Goal: Task Accomplishment & Management: Complete application form

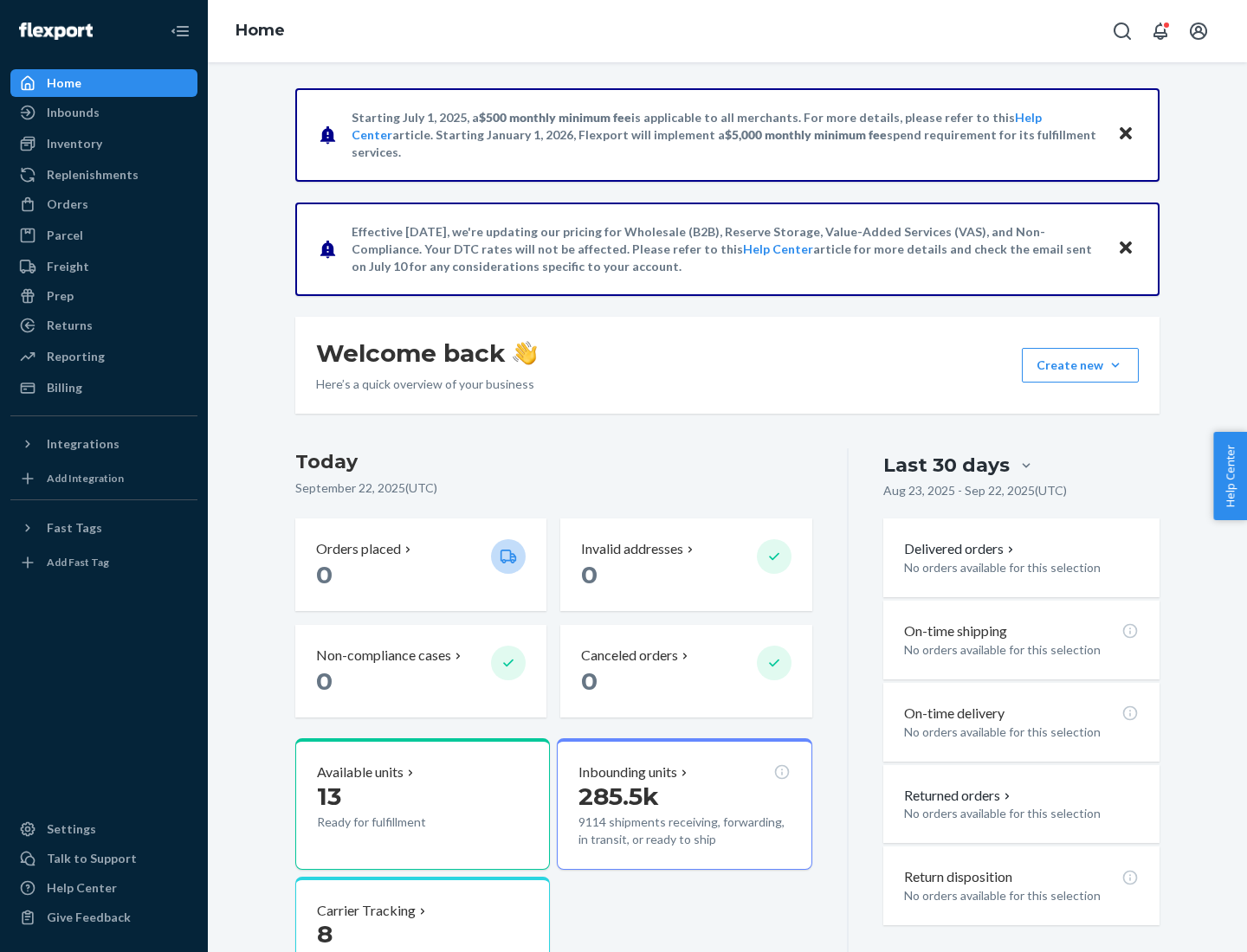
click at [1115, 365] on button "Create new Create new inbound Create new order Create new product" at bounding box center [1080, 365] width 117 height 35
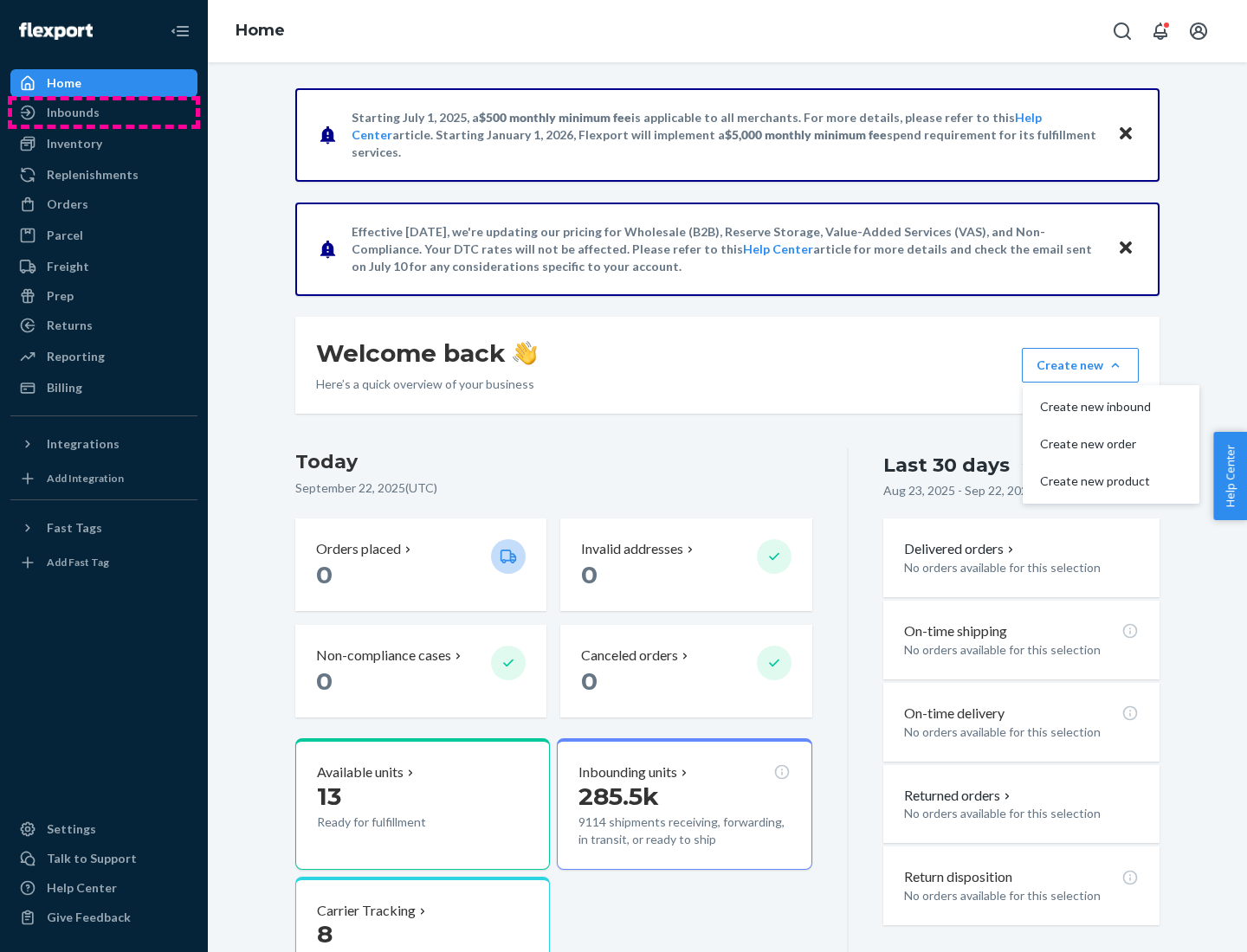
click at [104, 112] on div "Inbounds" at bounding box center [105, 112] width 184 height 24
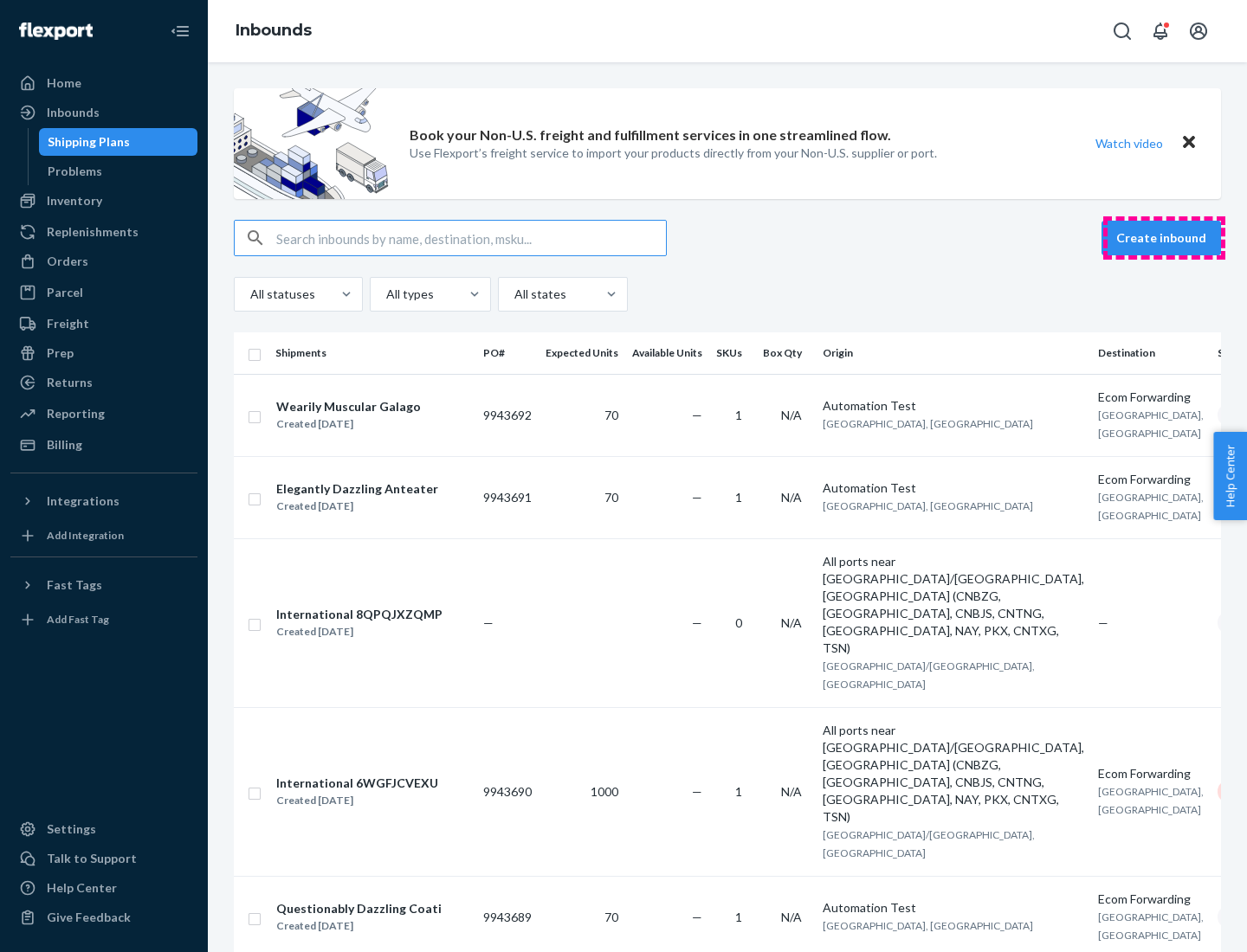
click at [1164, 238] on button "Create inbound" at bounding box center [1161, 238] width 119 height 35
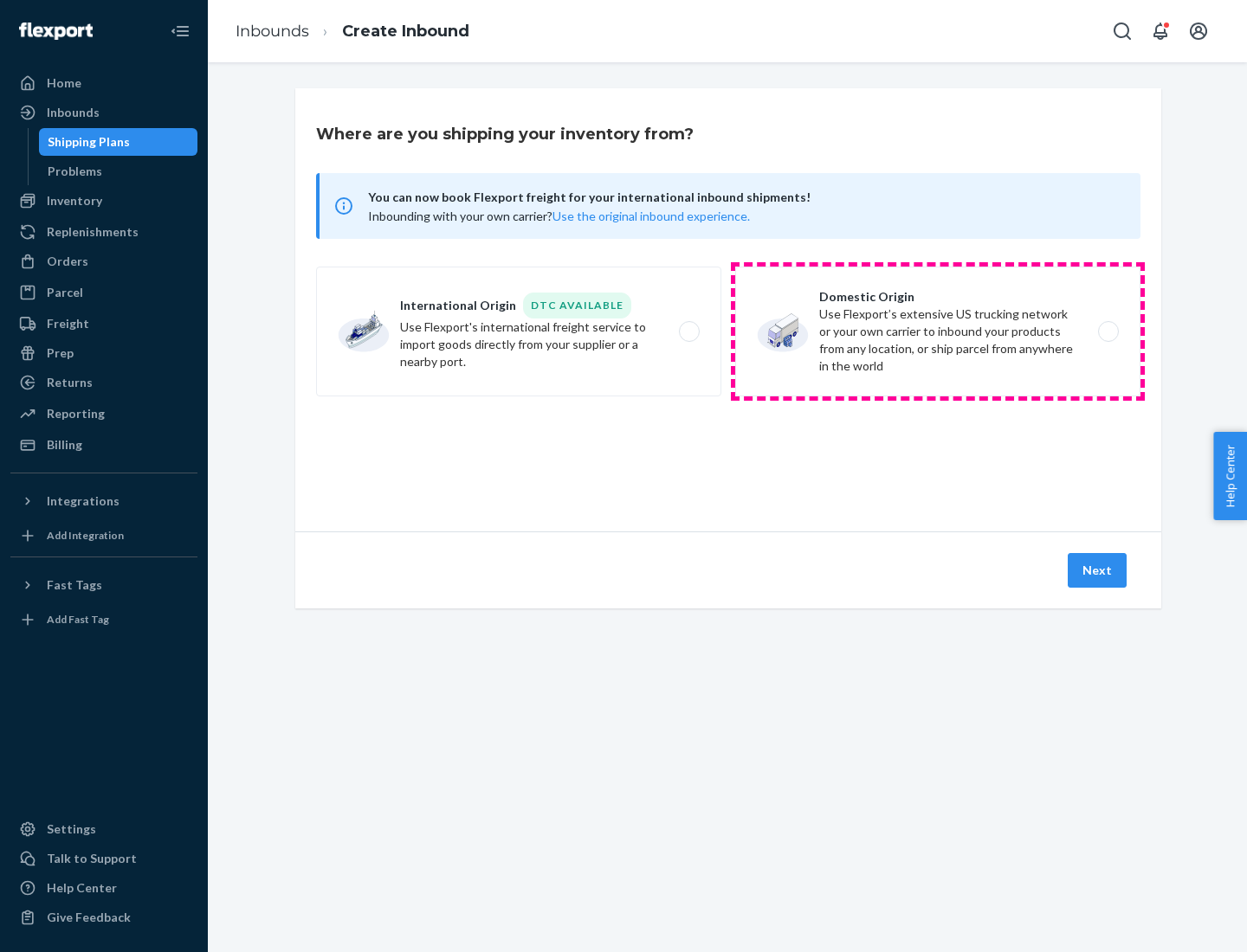
click at [938, 331] on label "Domestic Origin Use Flexport’s extensive US trucking network or your own carrie…" at bounding box center [938, 331] width 405 height 130
click at [1107, 331] on input "Domestic Origin Use Flexport’s extensive US trucking network or your own carrie…" at bounding box center [1113, 332] width 12 height 12
radio input "true"
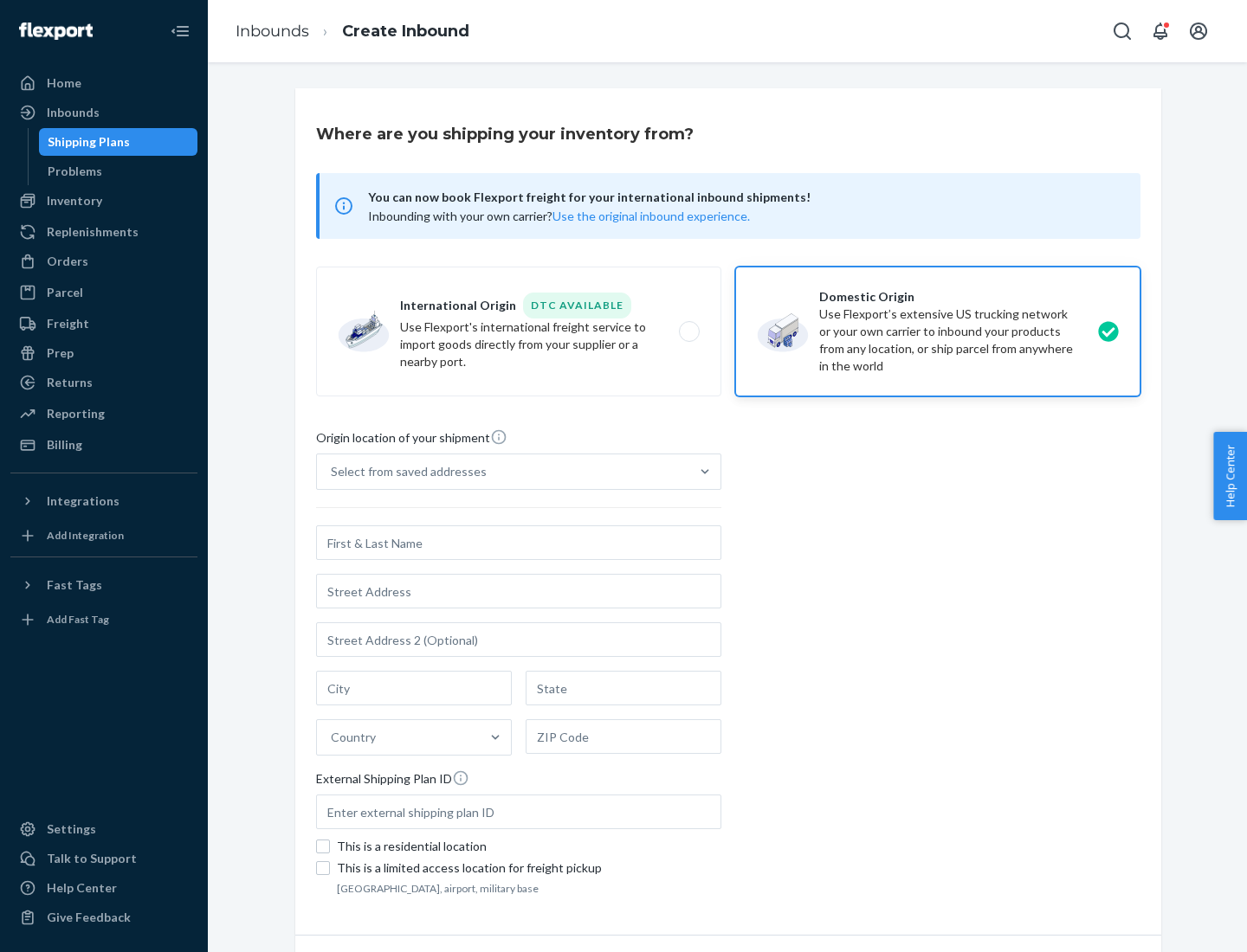
click at [404, 472] on div "Select from saved addresses" at bounding box center [408, 472] width 156 height 17
click at [332, 472] on input "Select from saved addresses" at bounding box center [331, 472] width 2 height 17
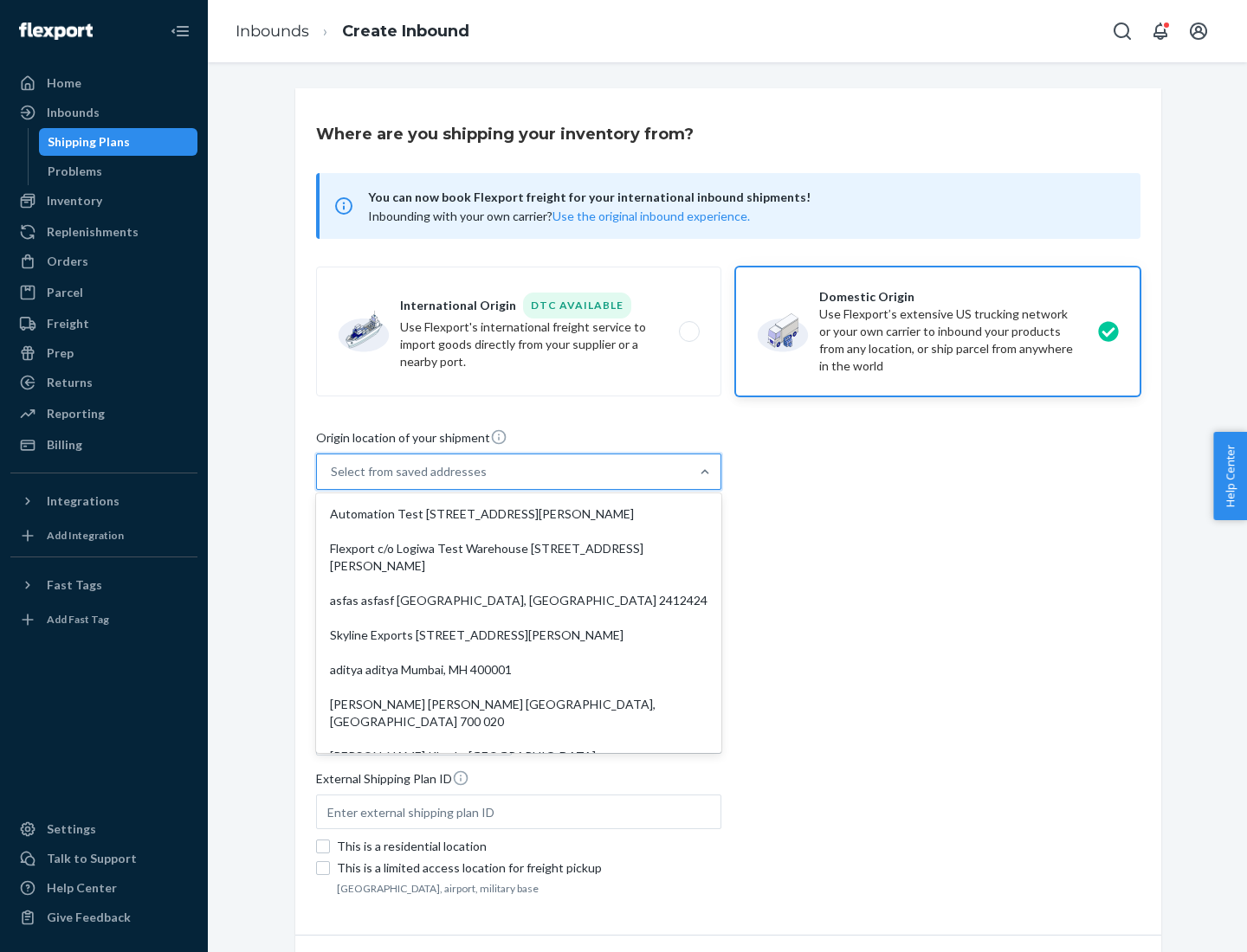
scroll to position [7, 0]
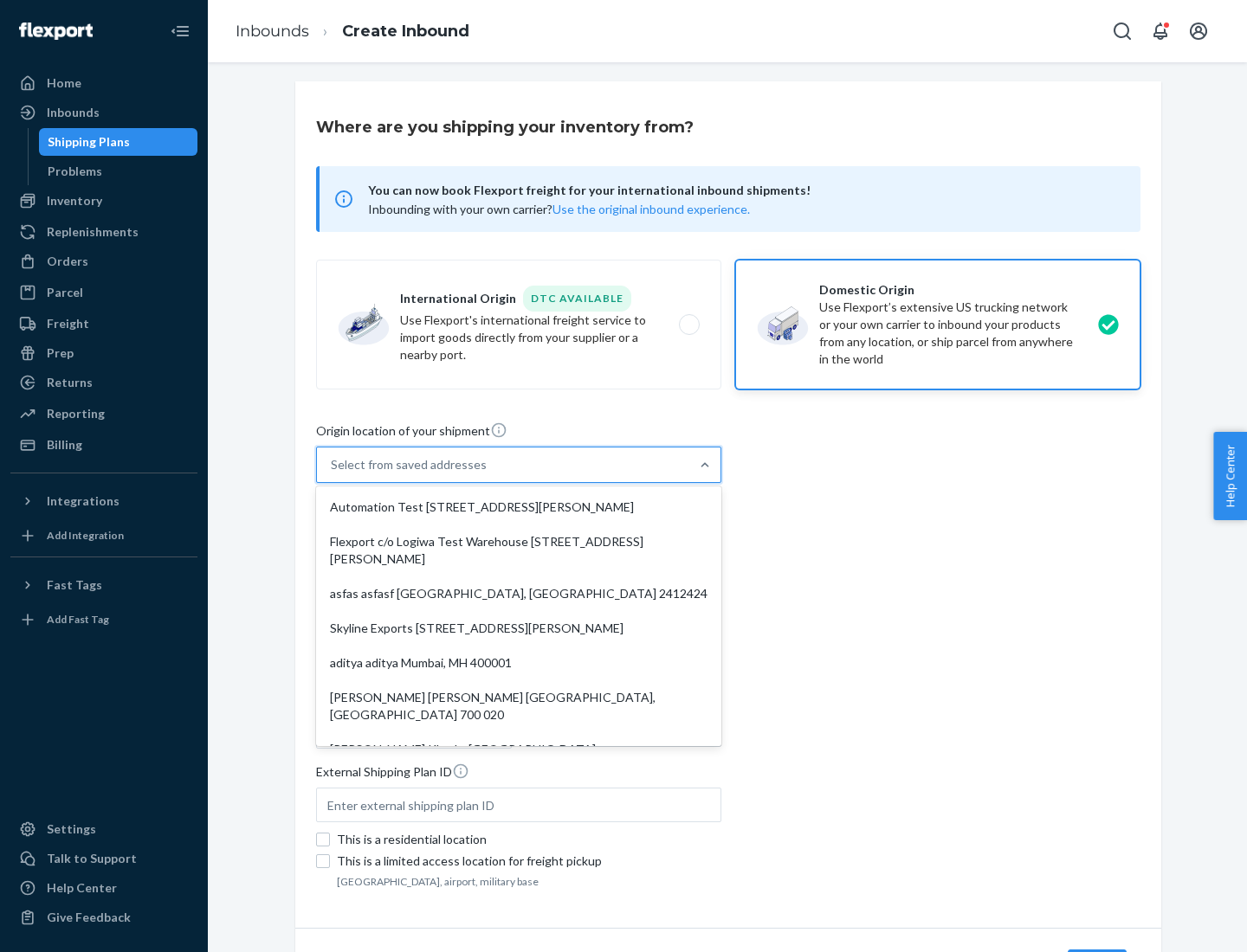
click at [518, 507] on div "Automation Test [STREET_ADDRESS][PERSON_NAME]" at bounding box center [518, 507] width 398 height 35
click at [332, 474] on input "option Automation Test [STREET_ADDRESS][PERSON_NAME]. 9 results available. Use …" at bounding box center [331, 465] width 2 height 17
type input "Automation Test"
type input "9th Floor"
type input "[GEOGRAPHIC_DATA]"
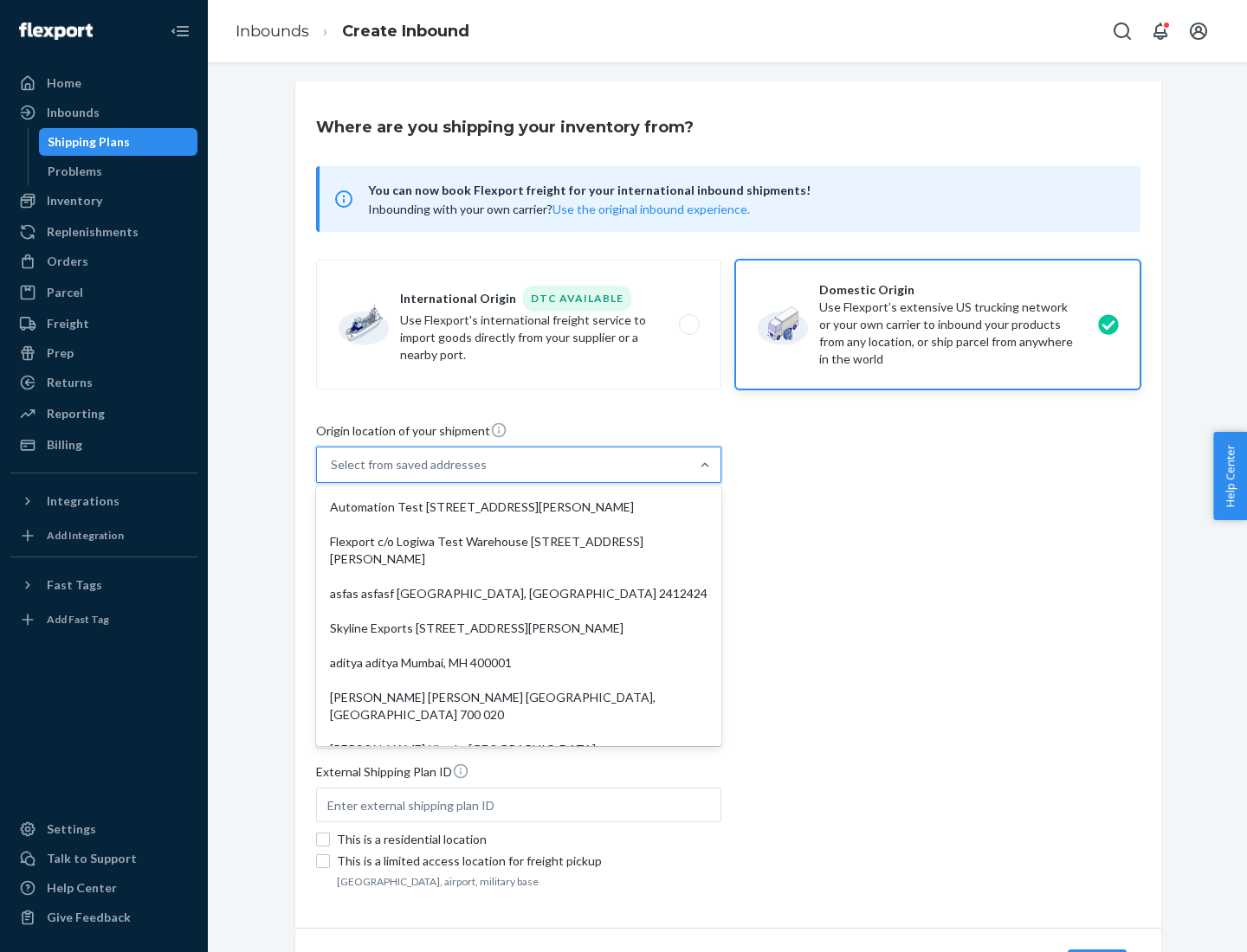
type input "CA"
type input "94104"
type input "[STREET_ADDRESS][PERSON_NAME]"
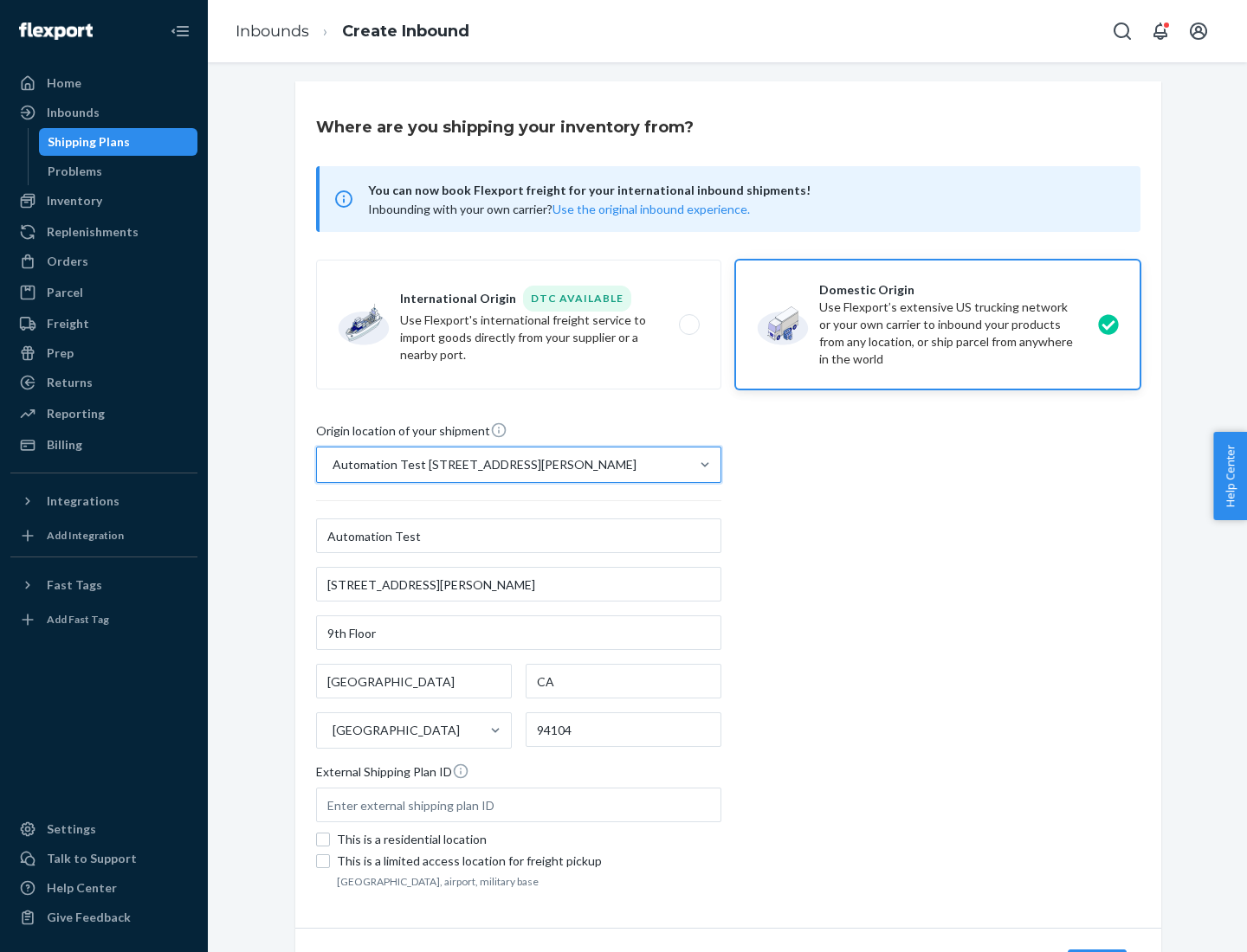
scroll to position [102, 0]
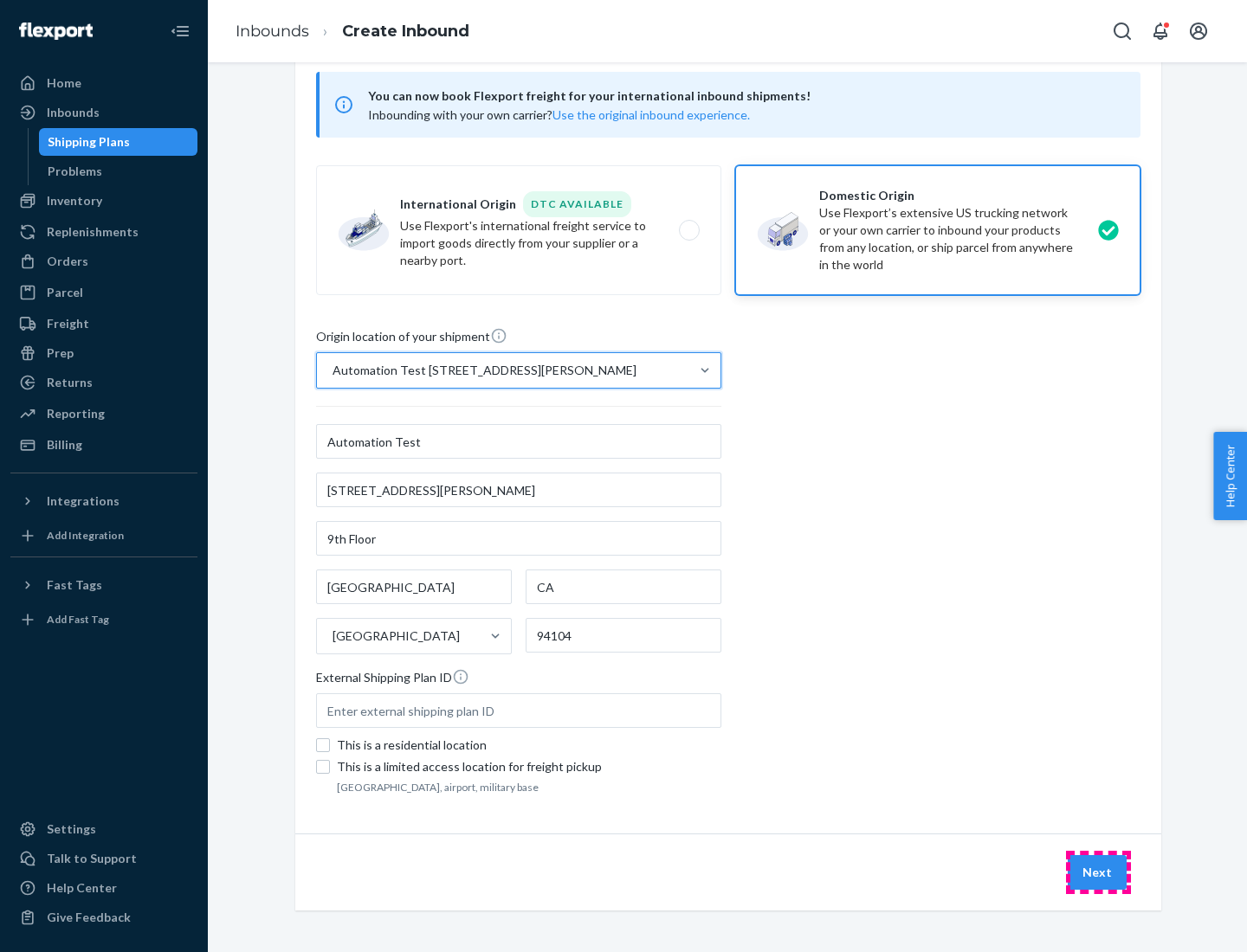
click at [1098, 873] on button "Next" at bounding box center [1097, 873] width 59 height 35
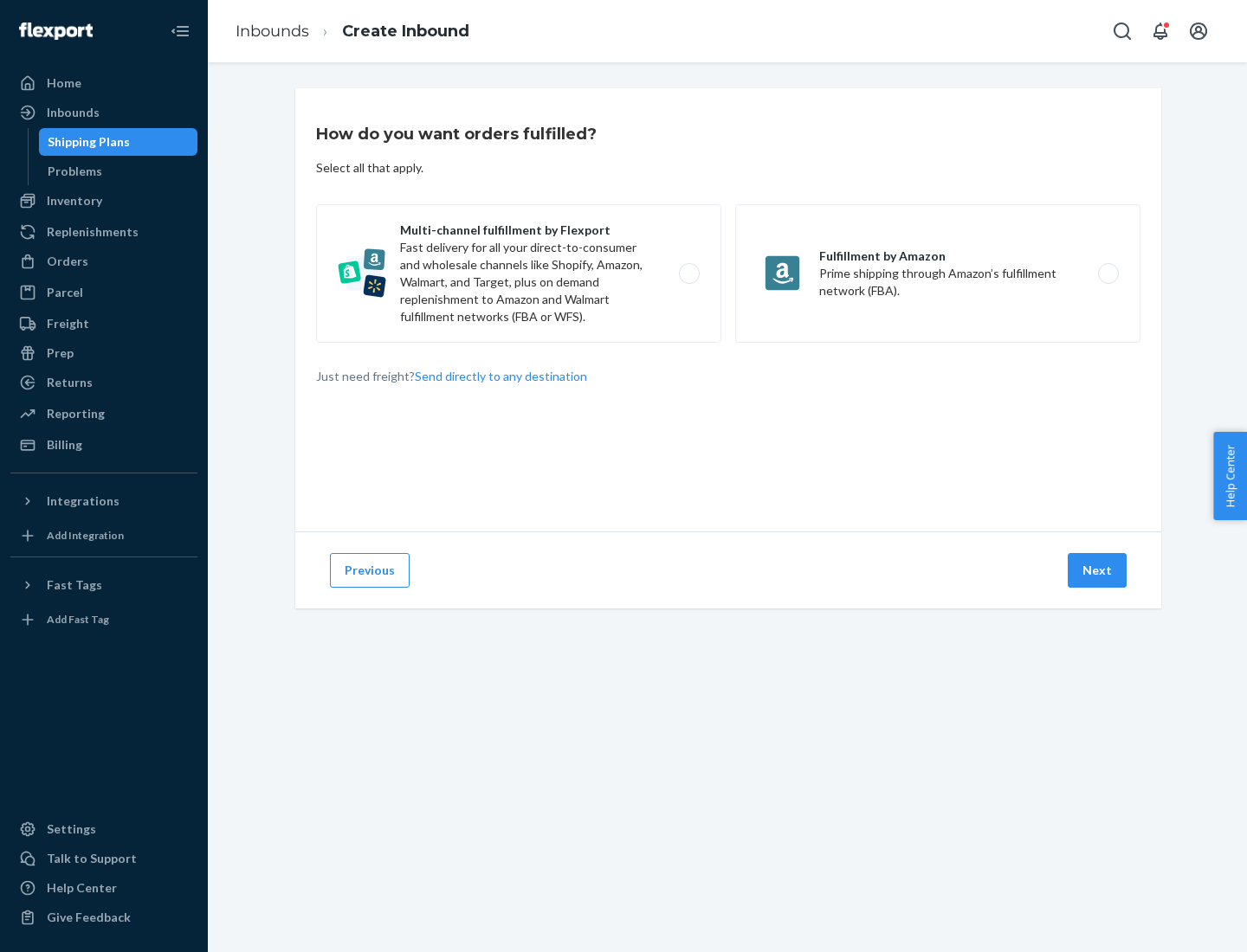
click at [518, 273] on label "Multi-channel fulfillment by Flexport Fast delivery for all your direct-to-cons…" at bounding box center [518, 273] width 405 height 138
click at [689, 273] on input "Multi-channel fulfillment by Flexport Fast delivery for all your direct-to-cons…" at bounding box center [695, 274] width 12 height 12
radio input "true"
click at [1098, 570] on button "Next" at bounding box center [1097, 570] width 59 height 35
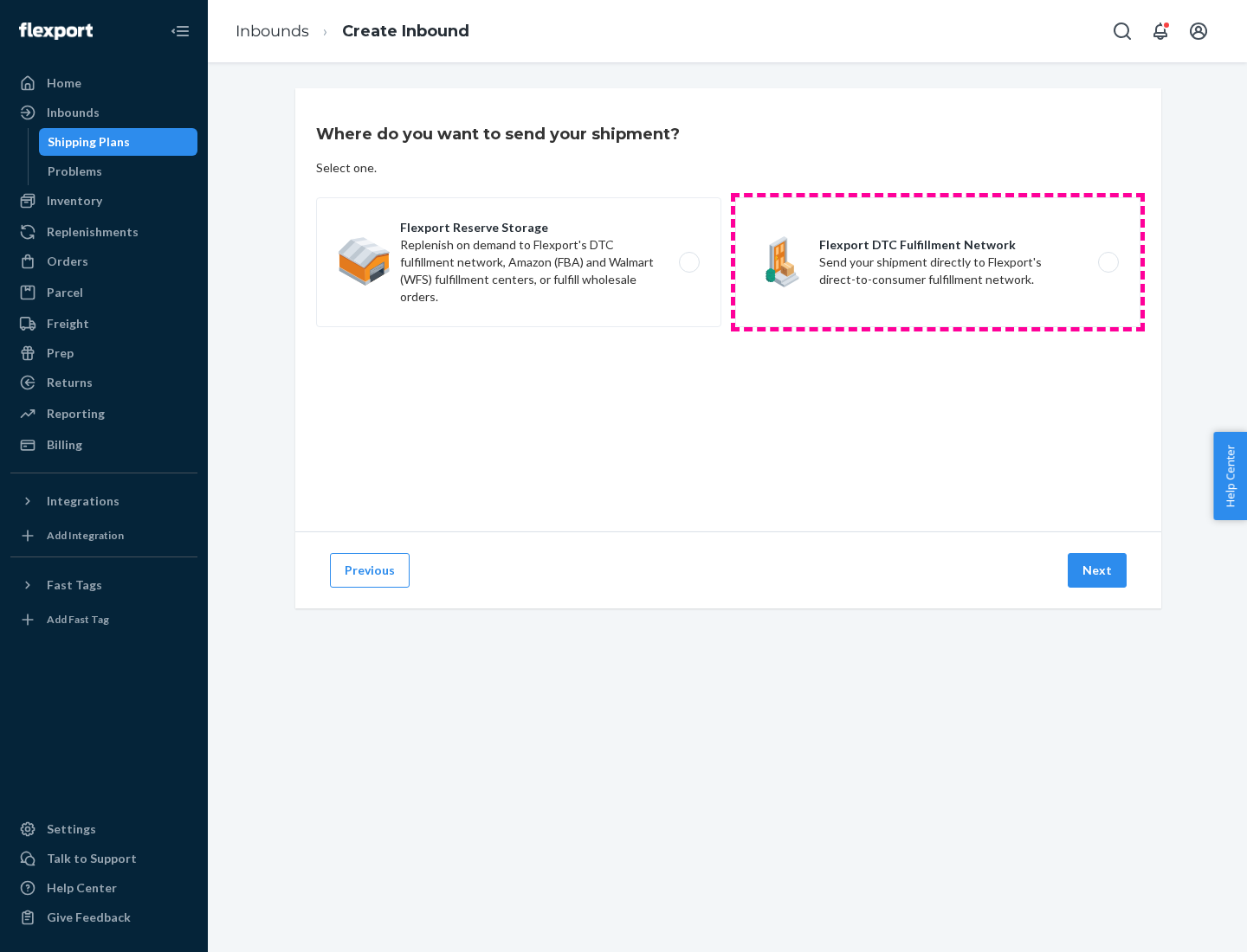
click at [938, 262] on label "Flexport DTC Fulfillment Network Send your shipment directly to Flexport's dire…" at bounding box center [938, 262] width 405 height 130
click at [1107, 262] on input "Flexport DTC Fulfillment Network Send your shipment directly to Flexport's dire…" at bounding box center [1113, 262] width 12 height 12
radio input "true"
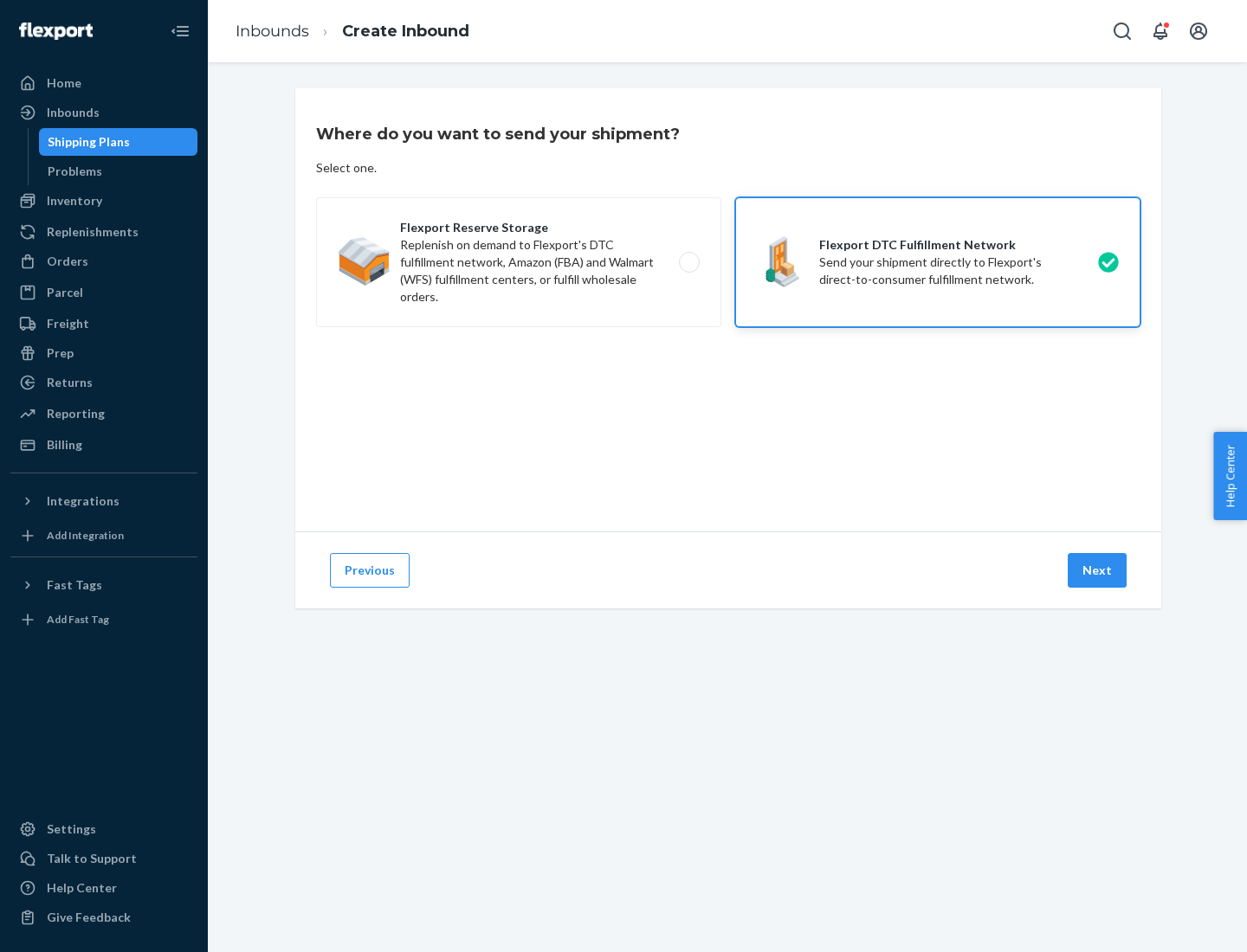
click at [1098, 570] on button "Next" at bounding box center [1097, 570] width 59 height 35
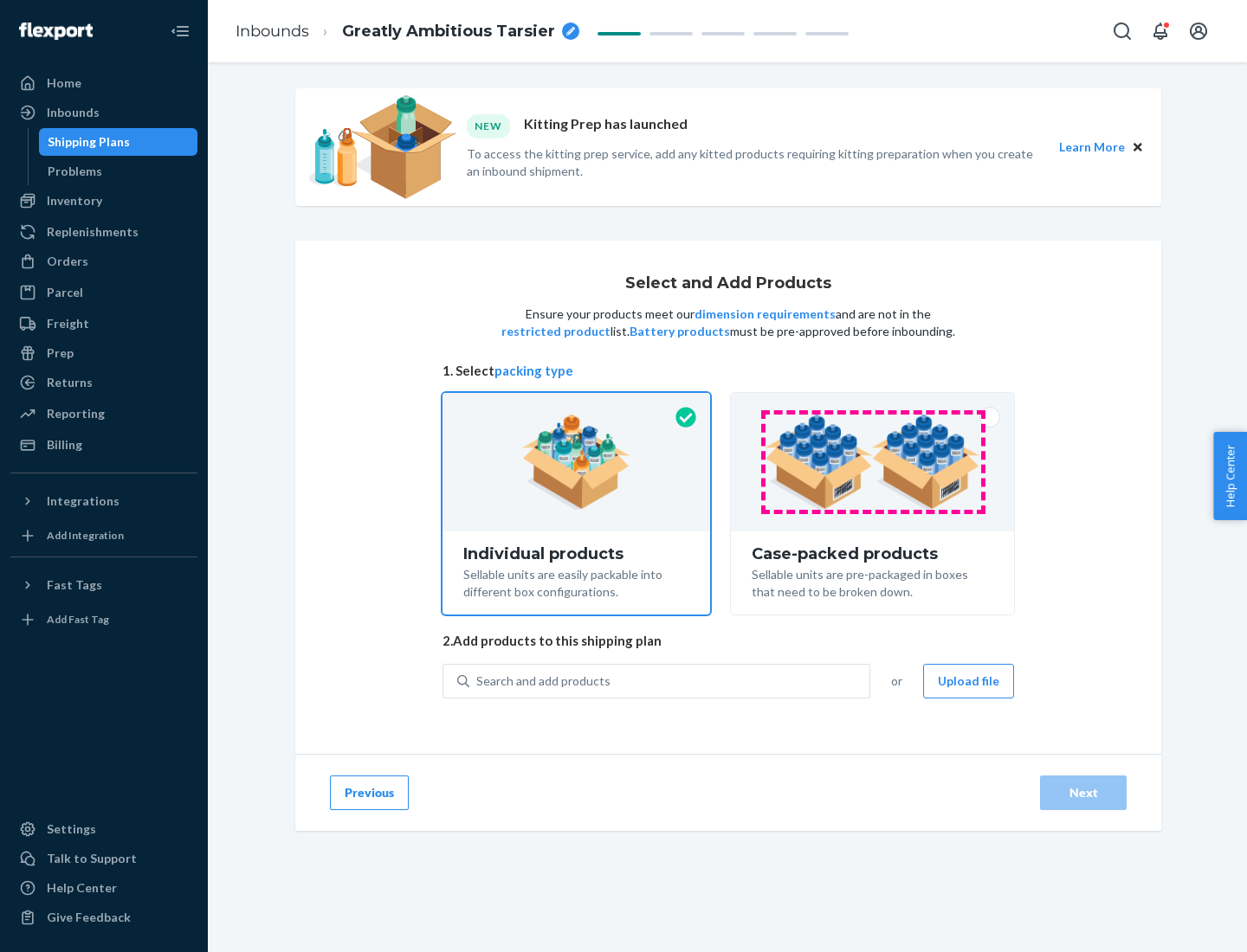
click at [873, 462] on img at bounding box center [872, 462] width 216 height 95
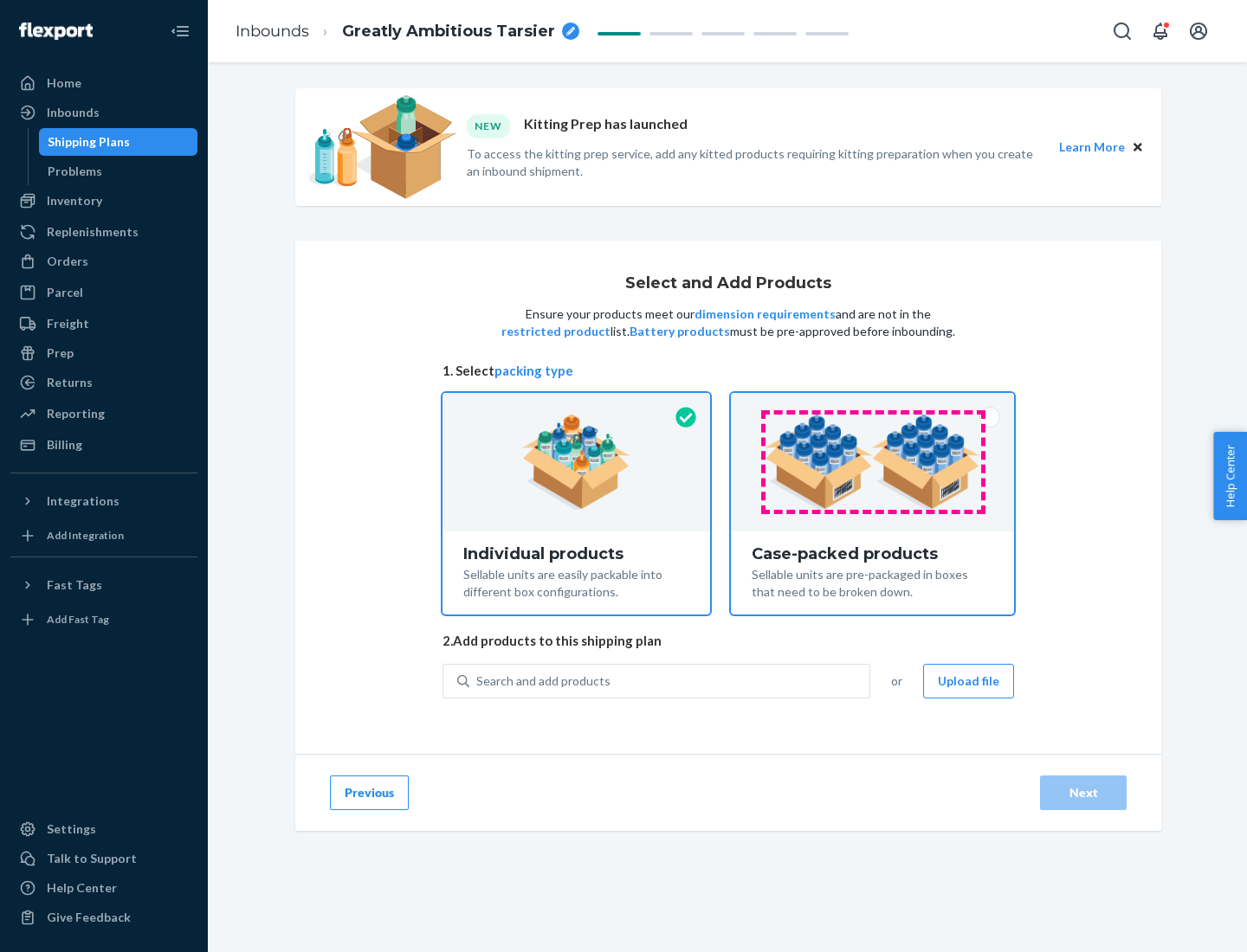
click at [873, 404] on input "Case-packed products Sellable units are pre-packaged in boxes that need to be b…" at bounding box center [873, 399] width 12 height 12
radio input "true"
radio input "false"
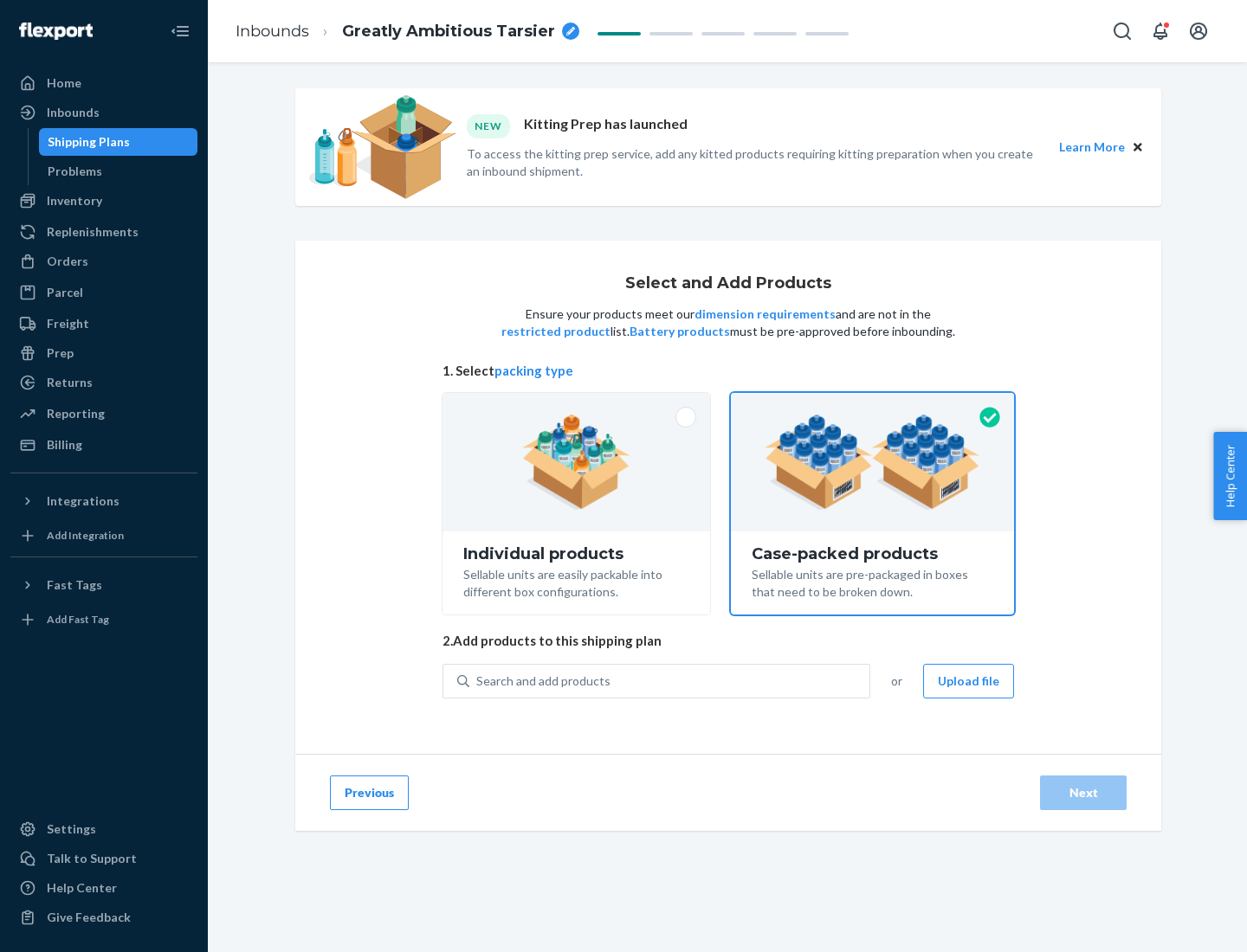
click at [670, 681] on div "Search and add products" at bounding box center [670, 681] width 400 height 31
click at [478, 681] on input "Search and add products" at bounding box center [478, 682] width 2 height 17
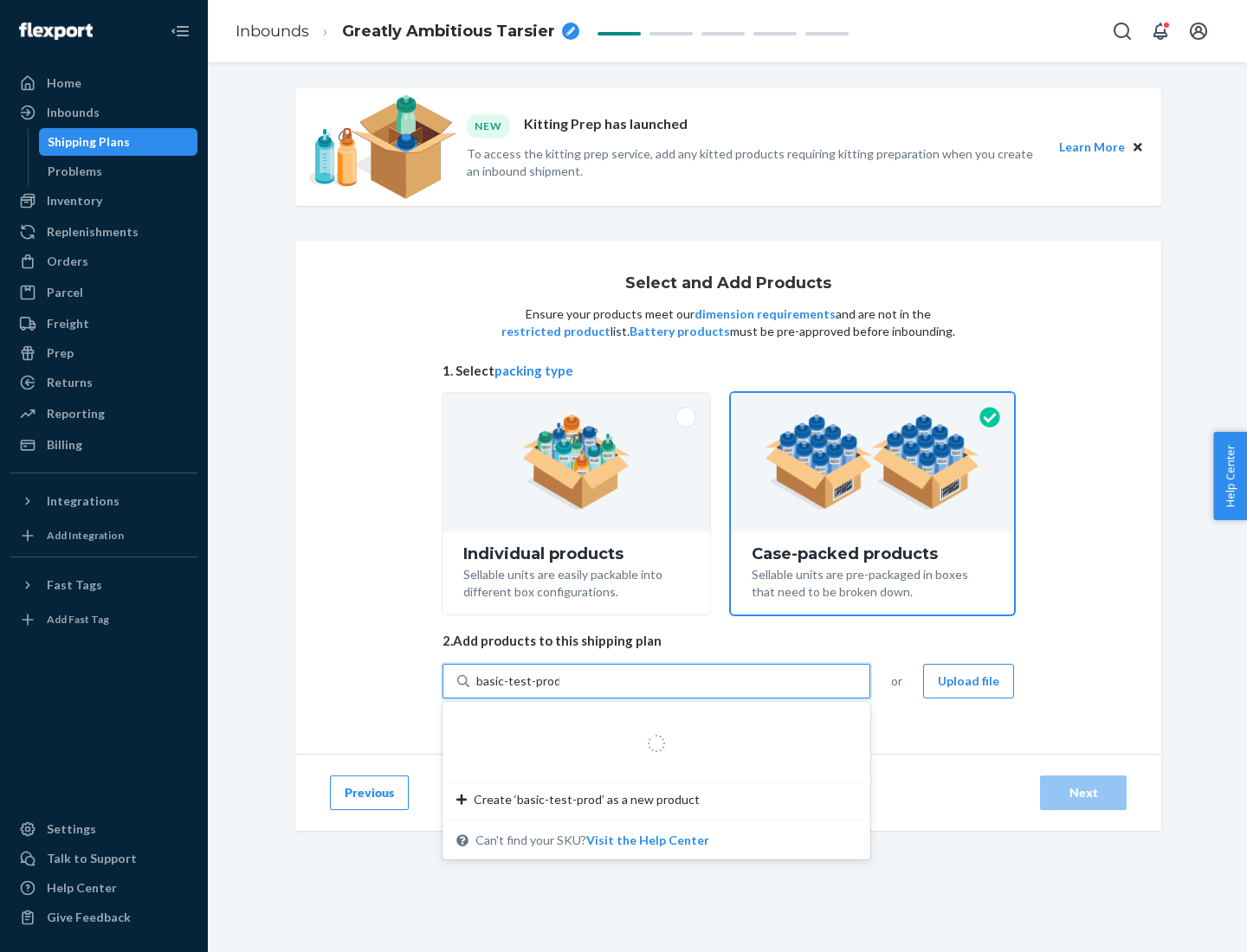
type input "basic-test-product-1"
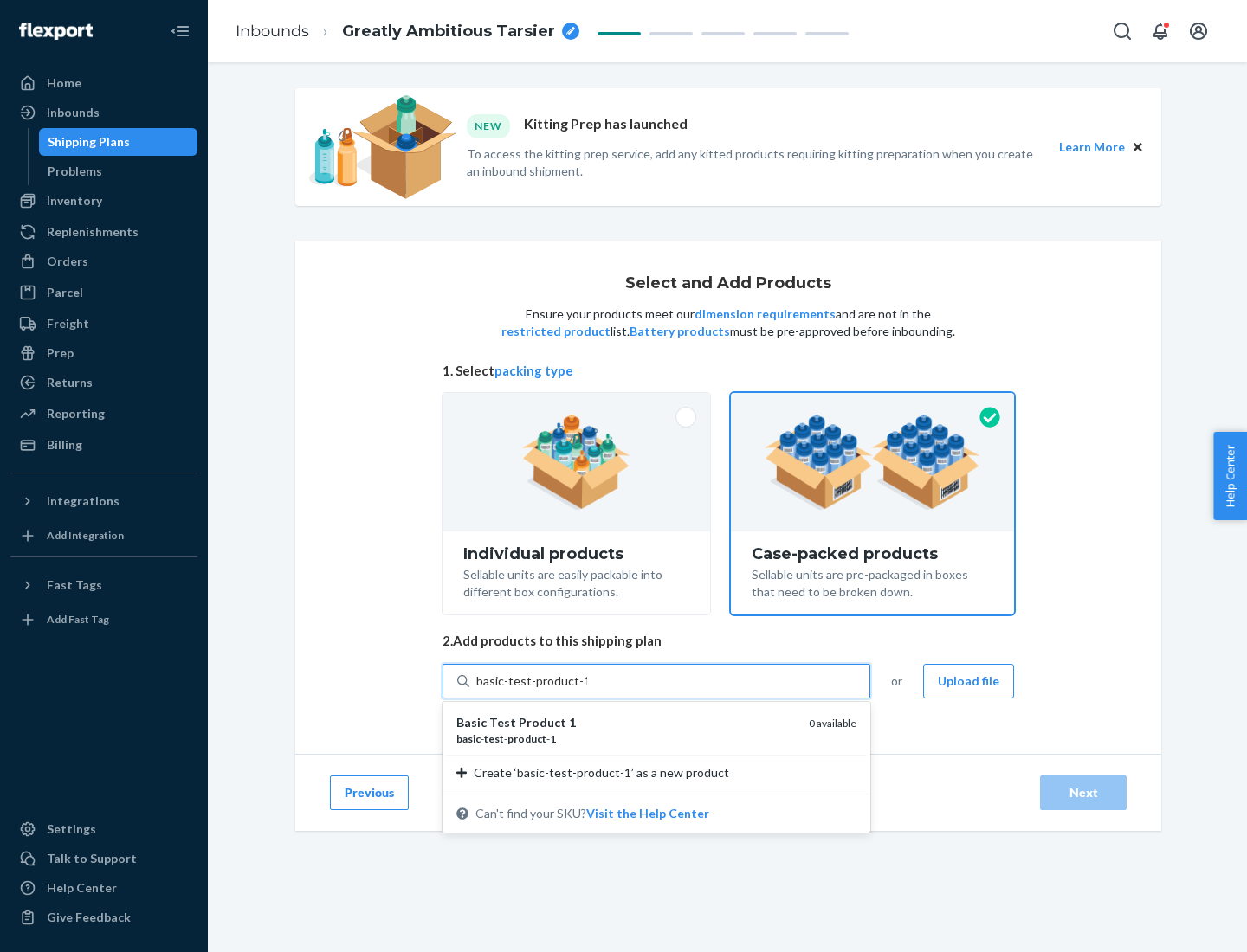
click at [626, 739] on div "basic - test - product - 1" at bounding box center [626, 738] width 339 height 15
click at [587, 690] on input "basic-test-product-1" at bounding box center [532, 682] width 110 height 17
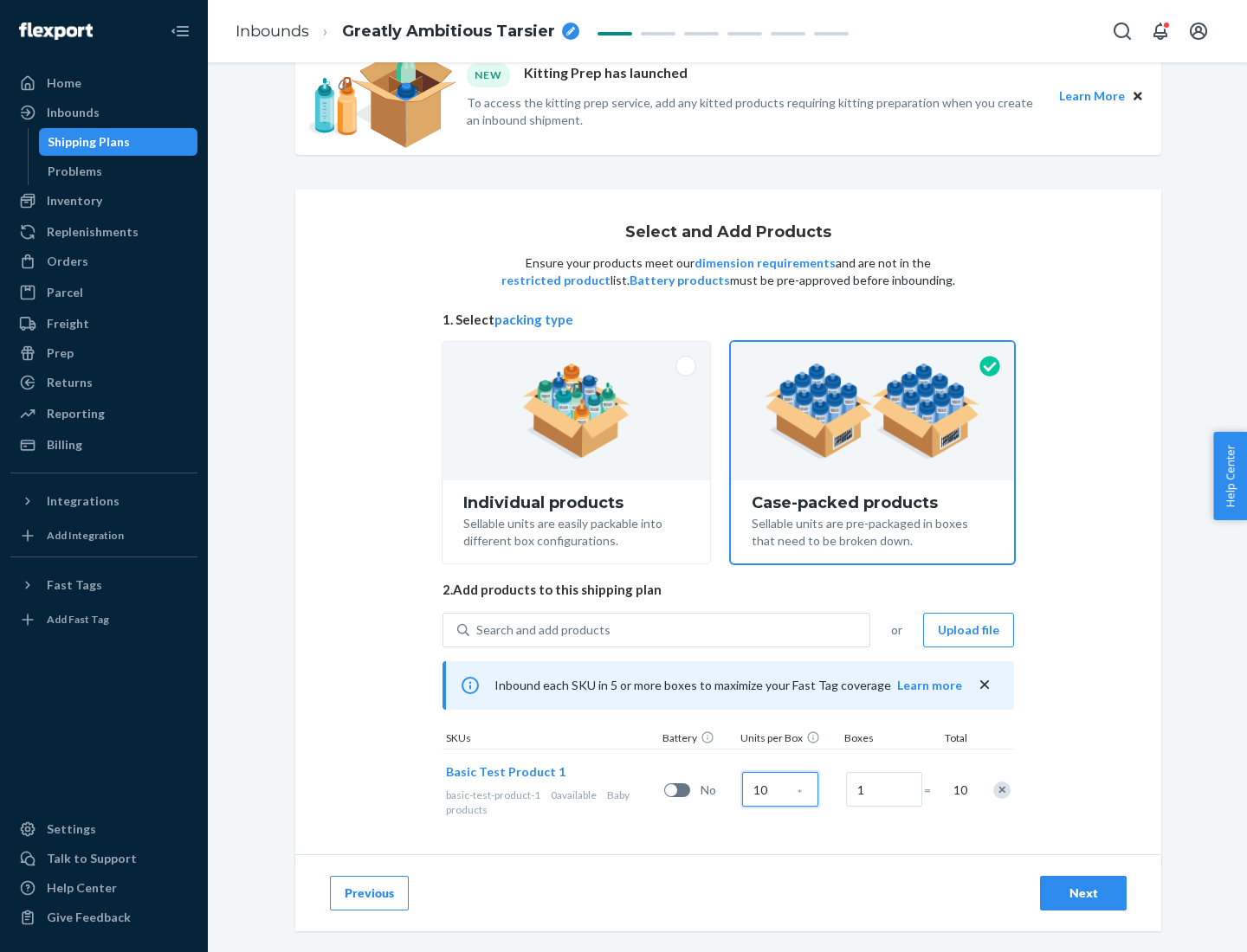
scroll to position [62, 0]
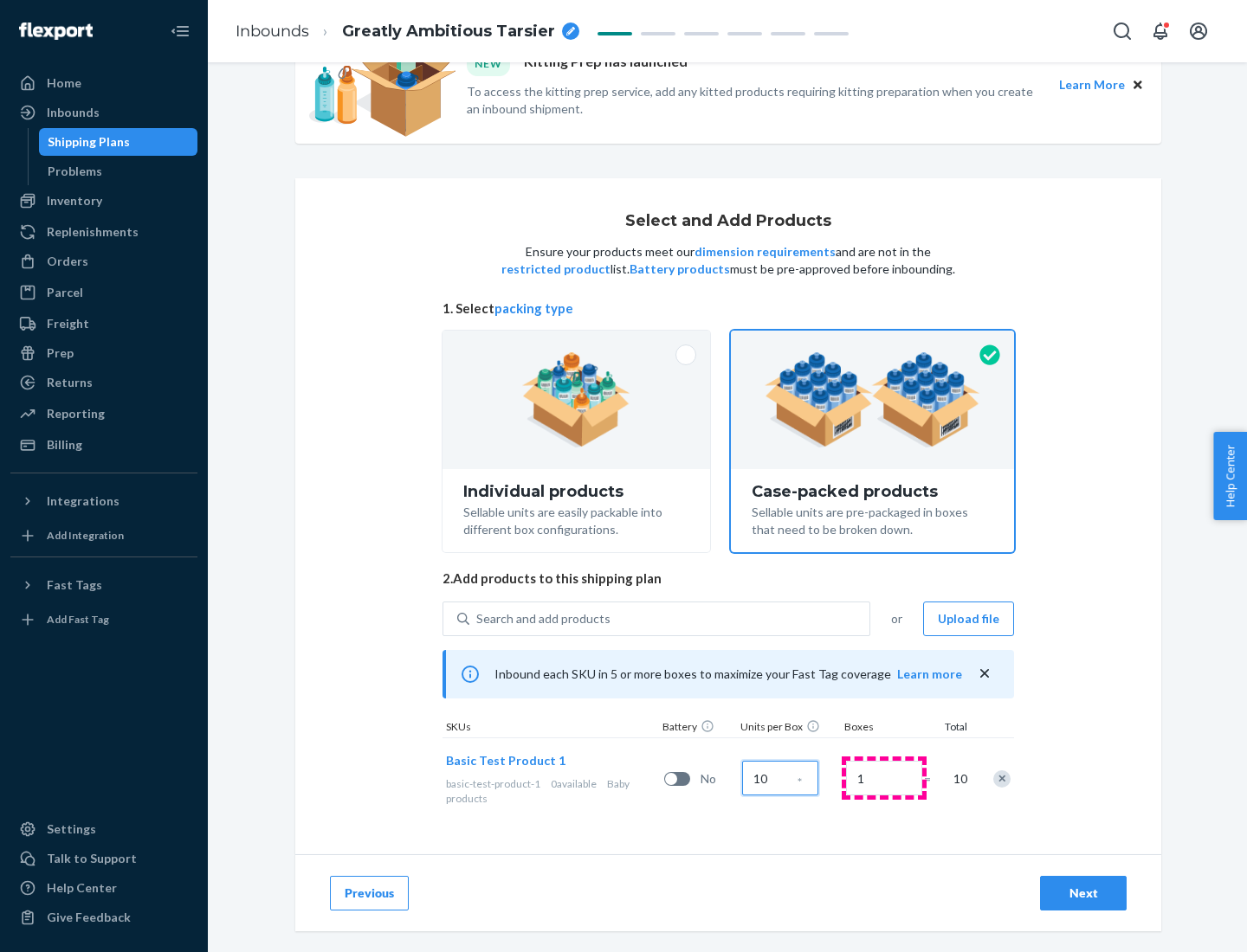
type input "10"
type input "7"
click at [1083, 894] on div "Next" at bounding box center [1083, 894] width 57 height 17
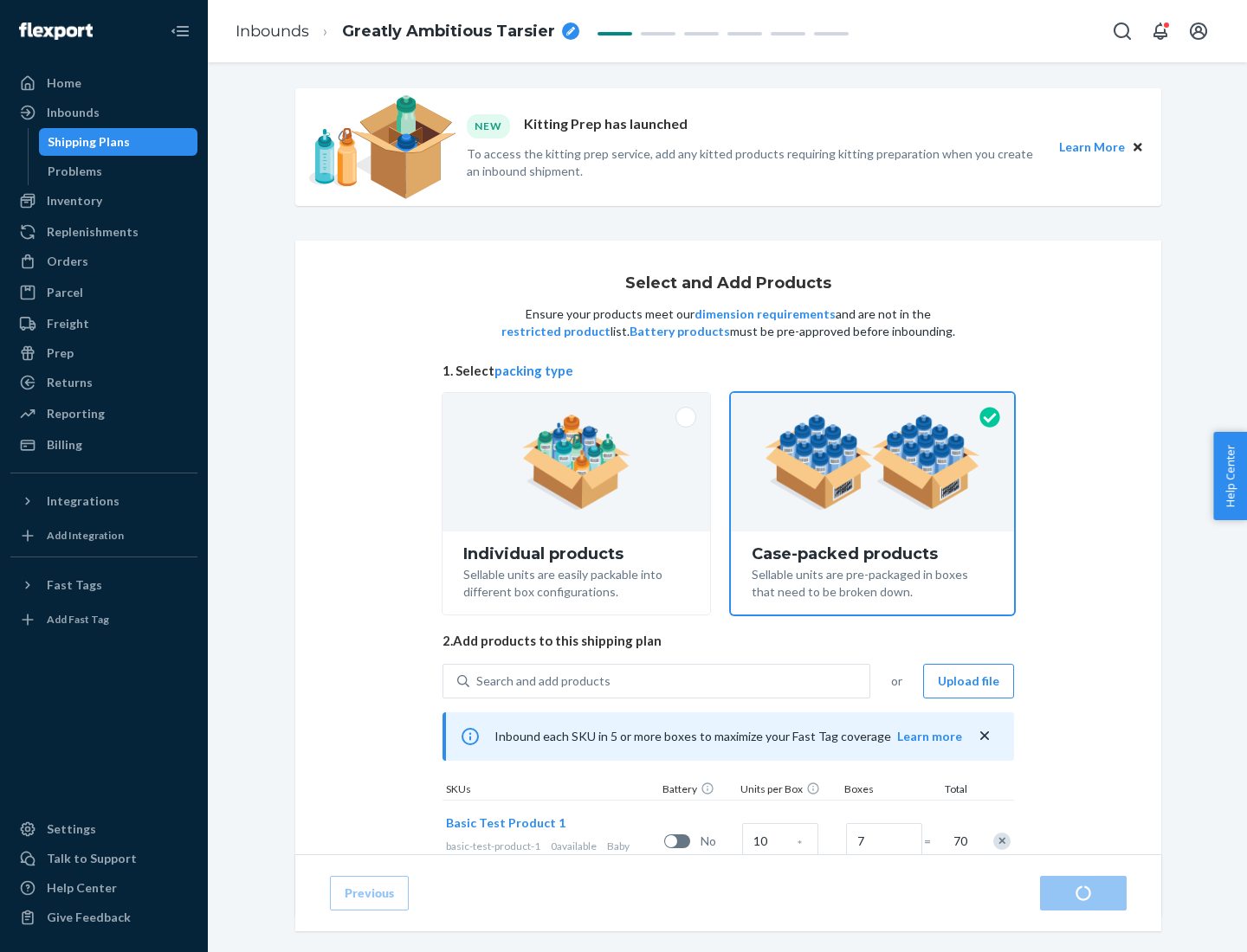
radio input "true"
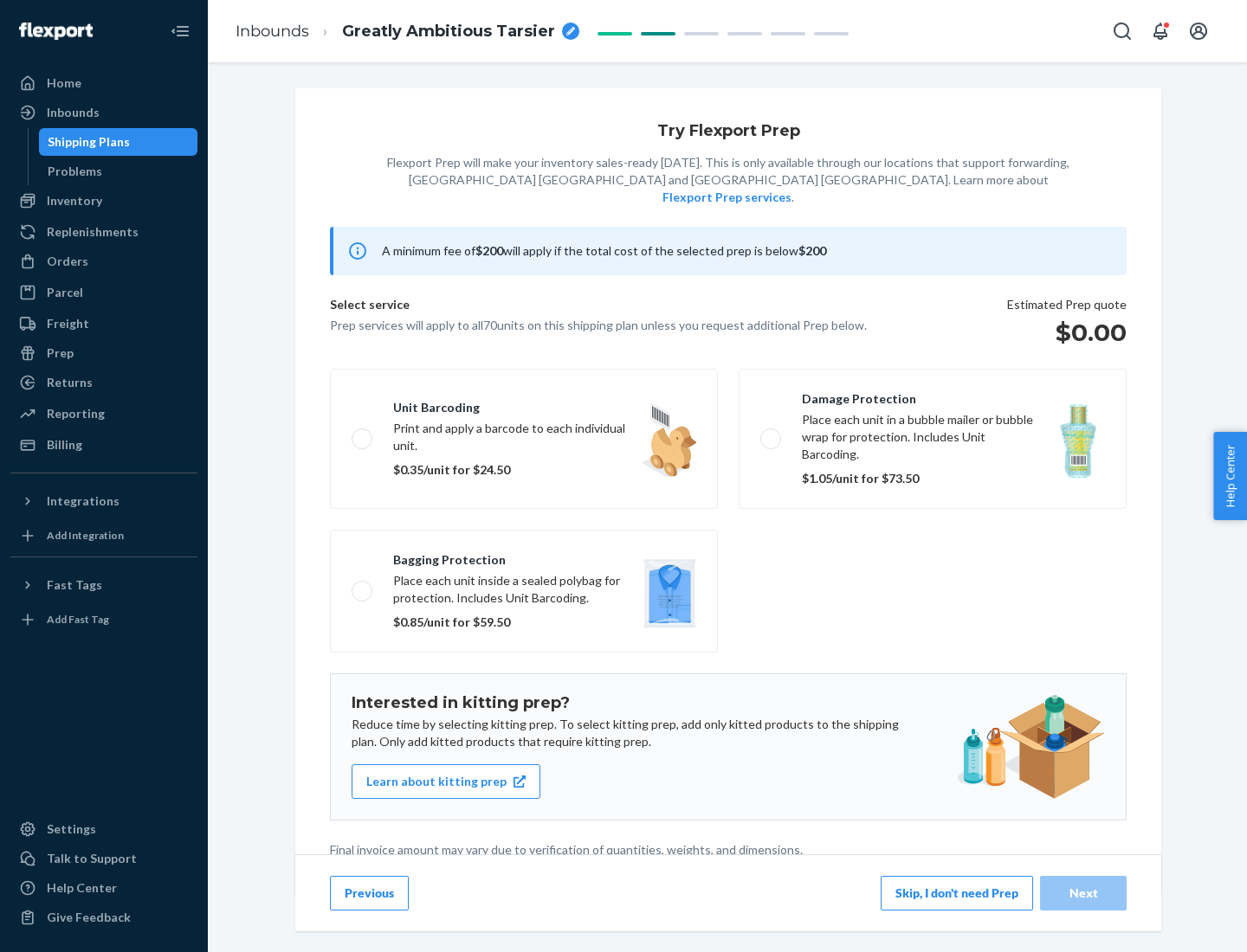
scroll to position [4, 0]
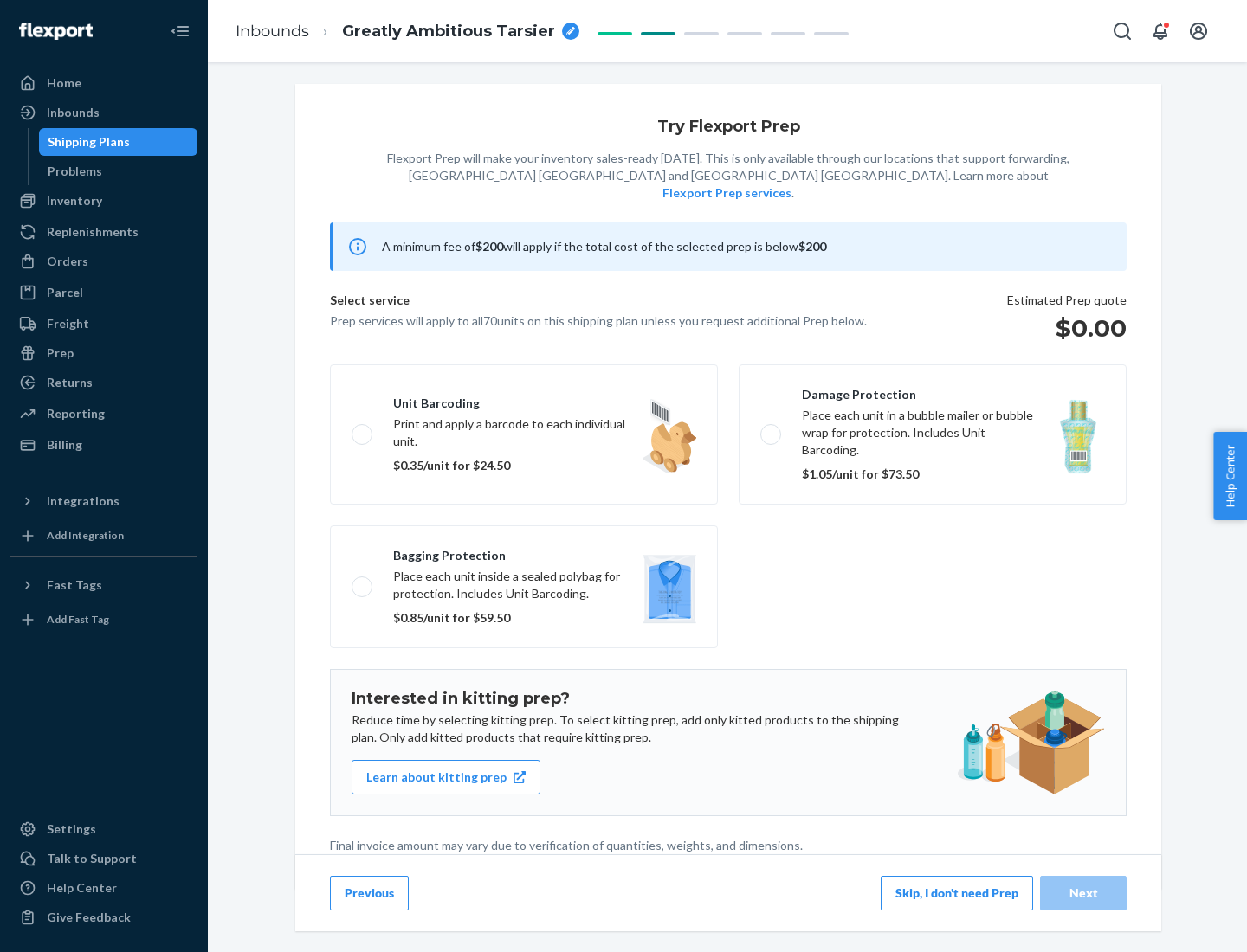
click at [524, 551] on label "Bagging protection Place each unit inside a sealed polybag for protection. Incl…" at bounding box center [524, 587] width 388 height 123
click at [363, 581] on input "Bagging protection Place each unit inside a sealed polybag for protection. Incl…" at bounding box center [358, 587] width 12 height 12
checkbox input "true"
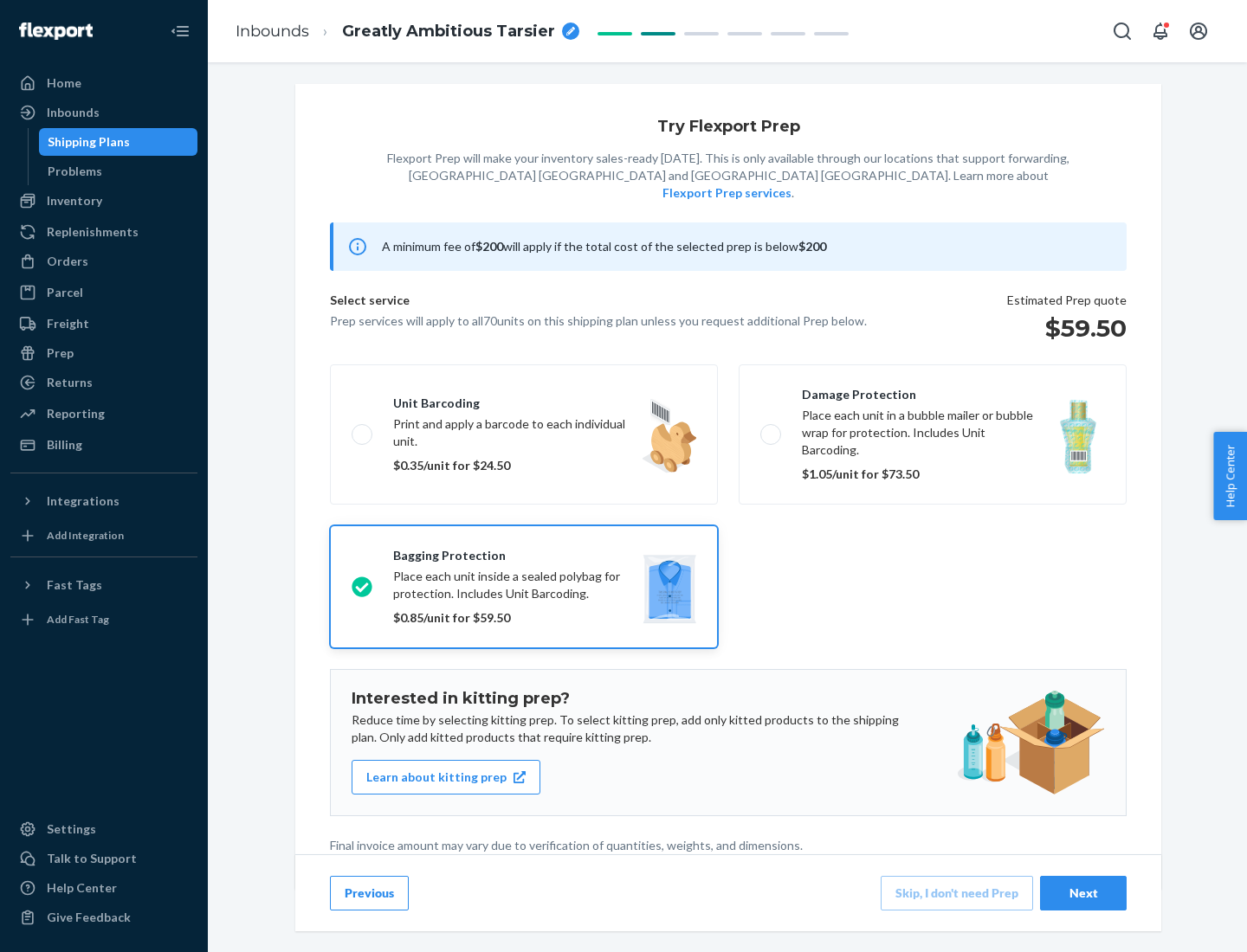
click at [1083, 893] on div "Next" at bounding box center [1083, 894] width 57 height 17
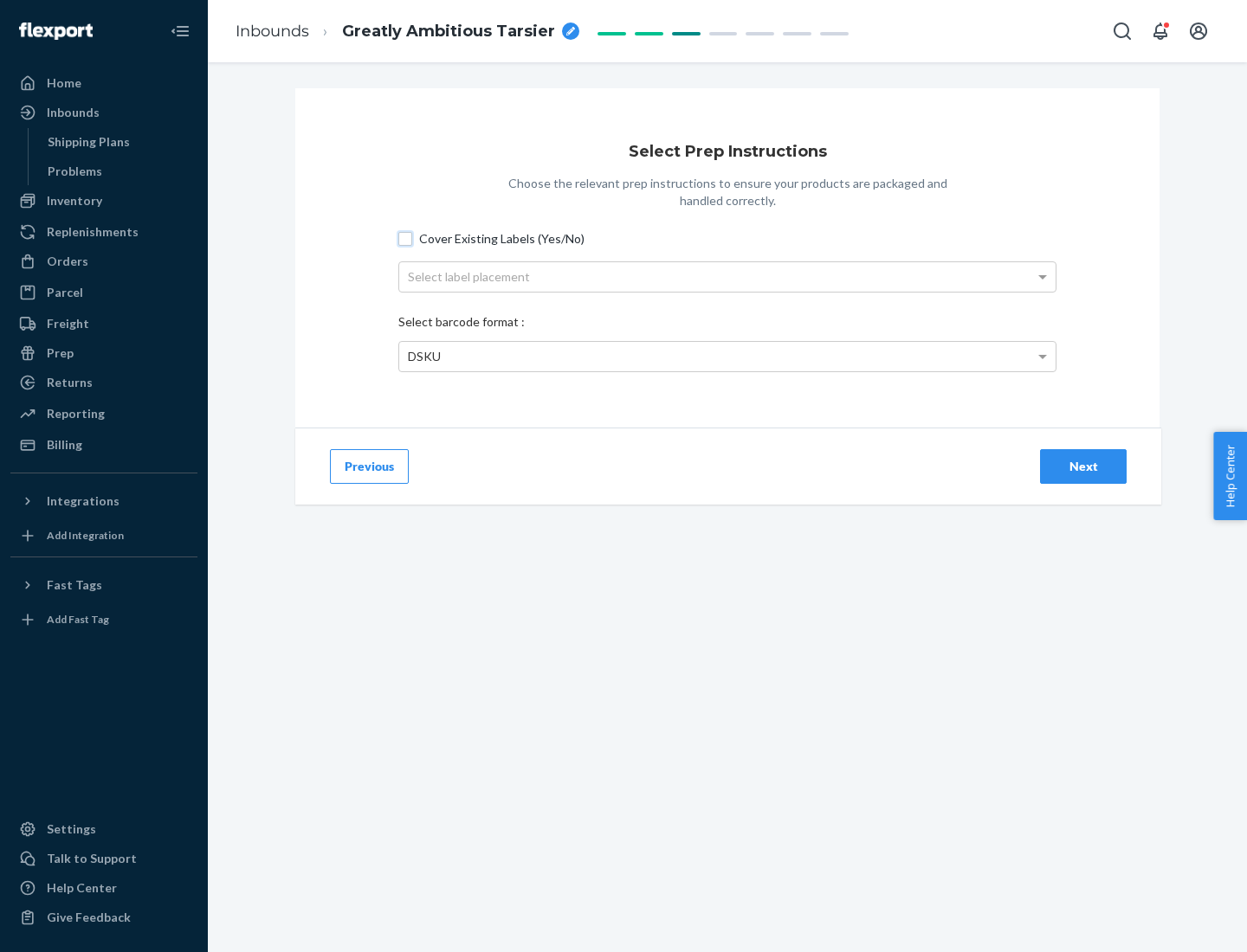
click at [405, 238] on input "Cover Existing Labels (Yes/No)" at bounding box center [405, 239] width 14 height 14
checkbox input "true"
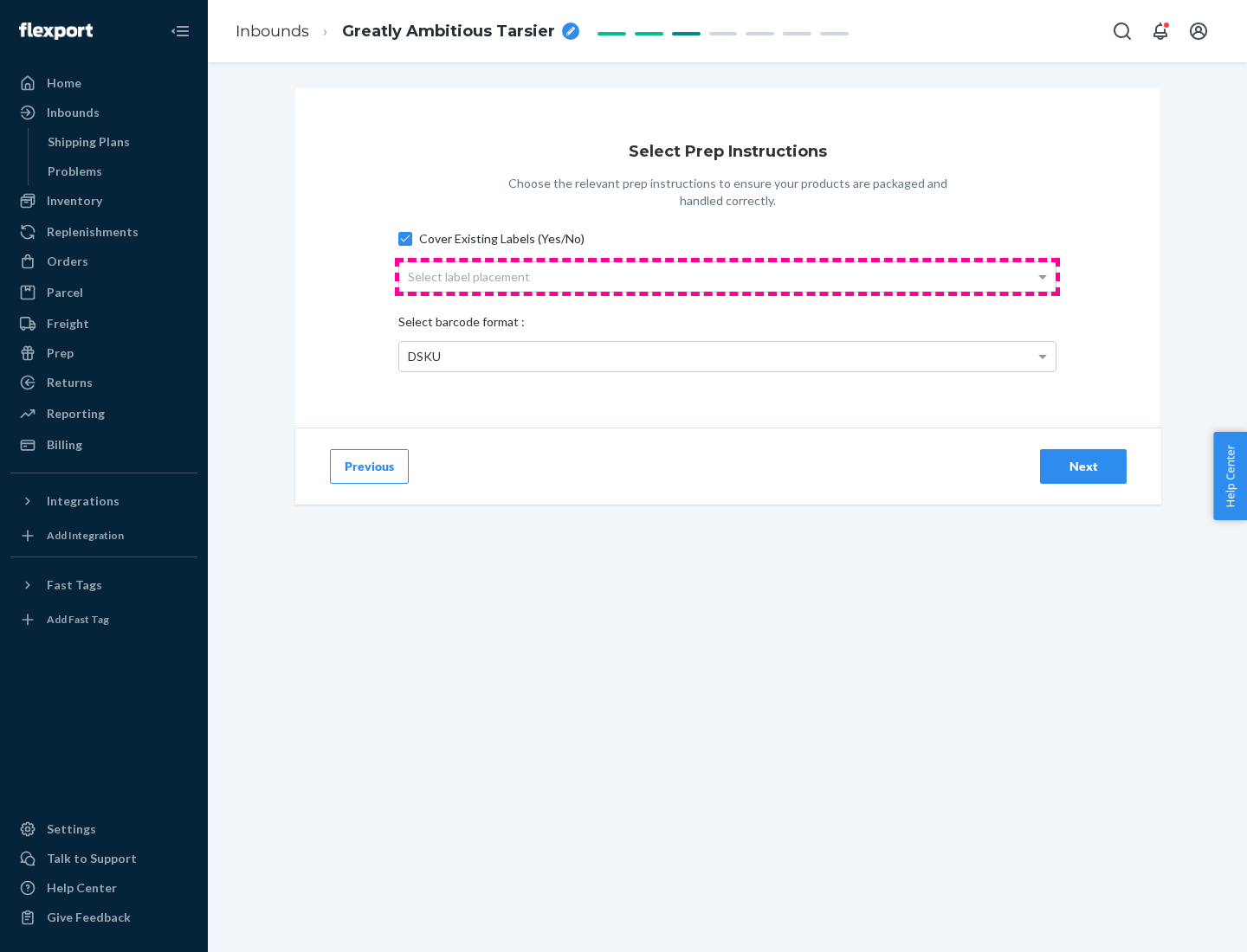
click at [728, 276] on div "Select label placement" at bounding box center [728, 277] width 657 height 29
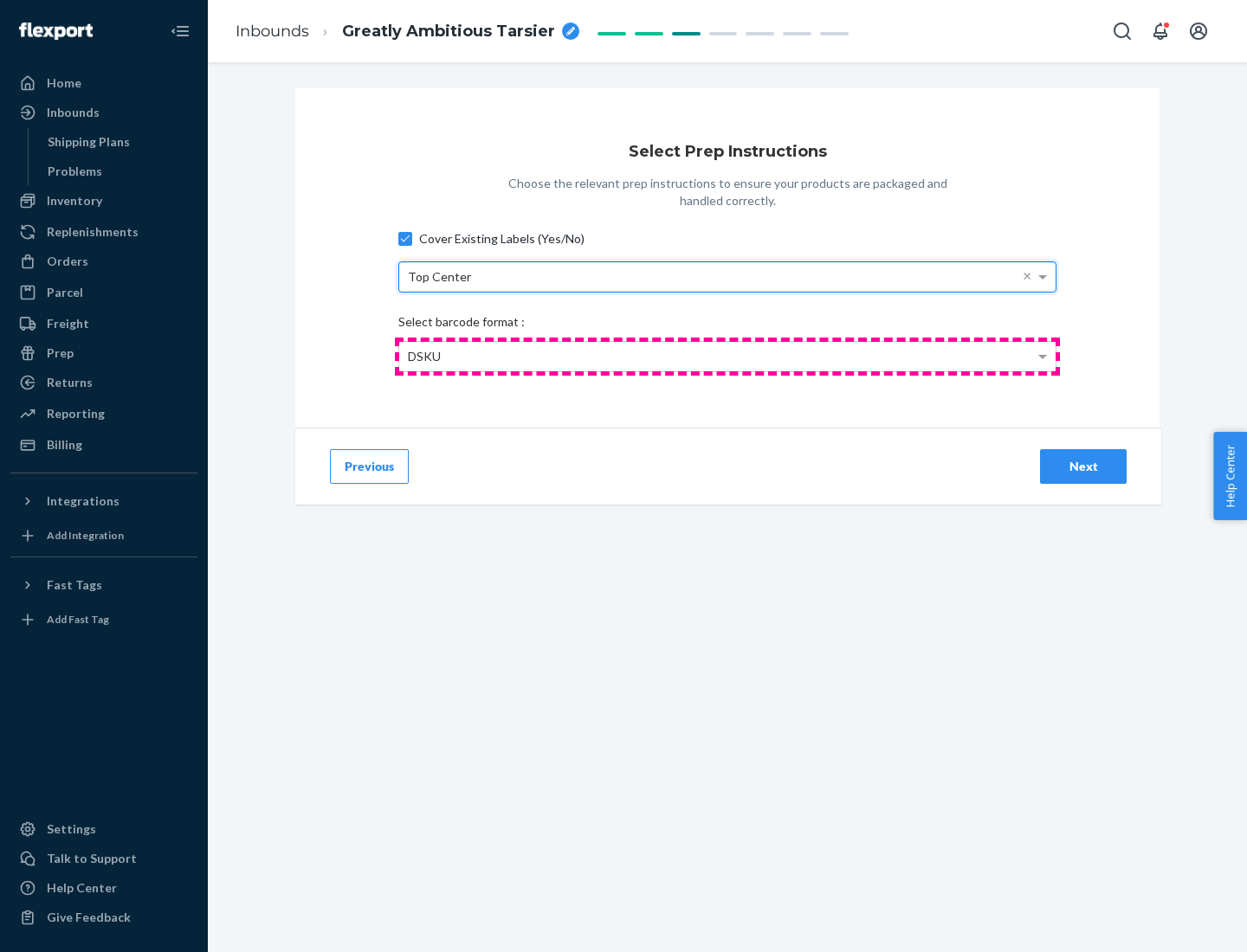
click at [728, 355] on div "DSKU" at bounding box center [728, 356] width 657 height 29
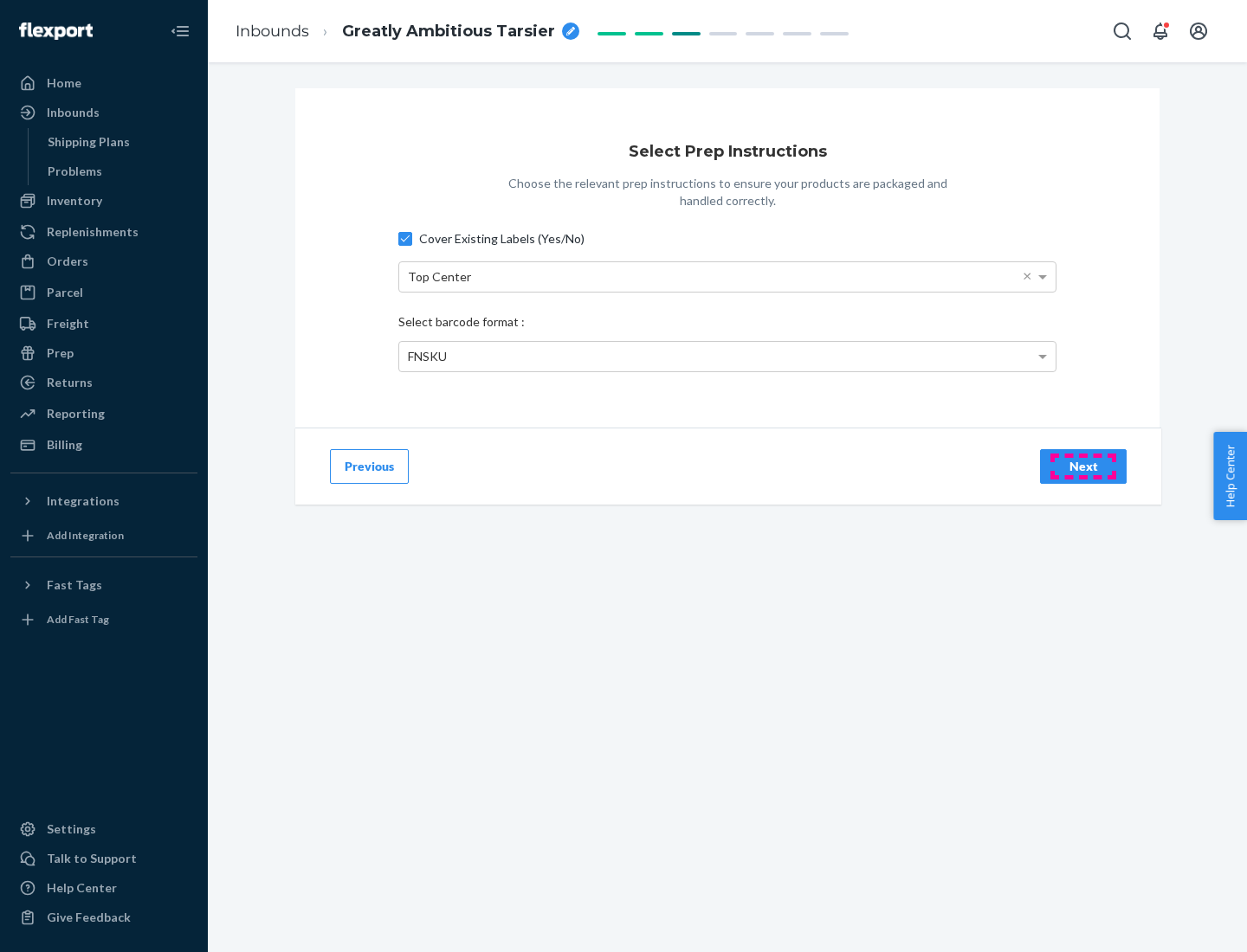
click at [1083, 466] on div "Next" at bounding box center [1083, 467] width 57 height 17
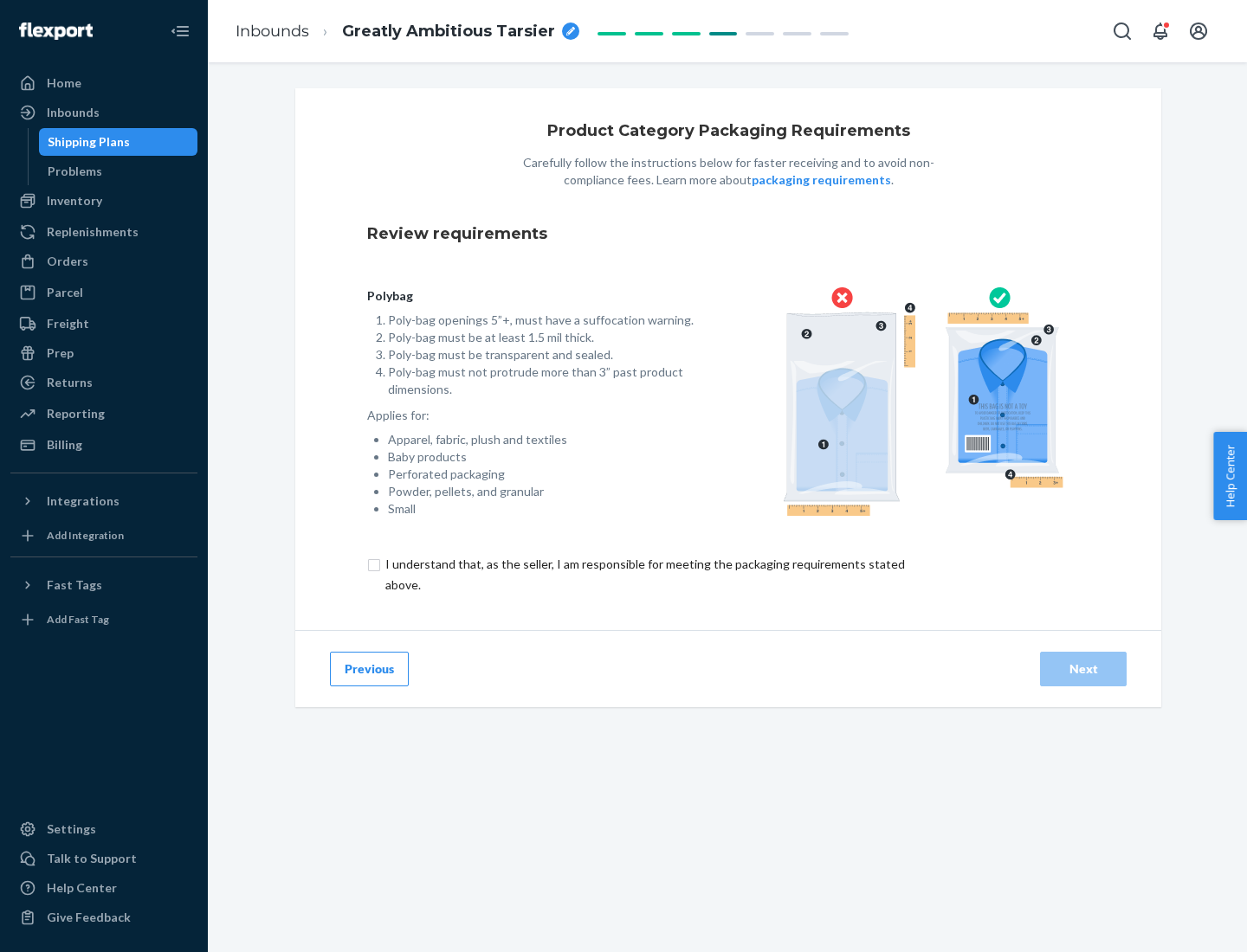
click at [643, 574] on input "checkbox" at bounding box center [655, 574] width 576 height 42
checkbox input "true"
click at [1083, 668] on div "Next" at bounding box center [1083, 669] width 57 height 17
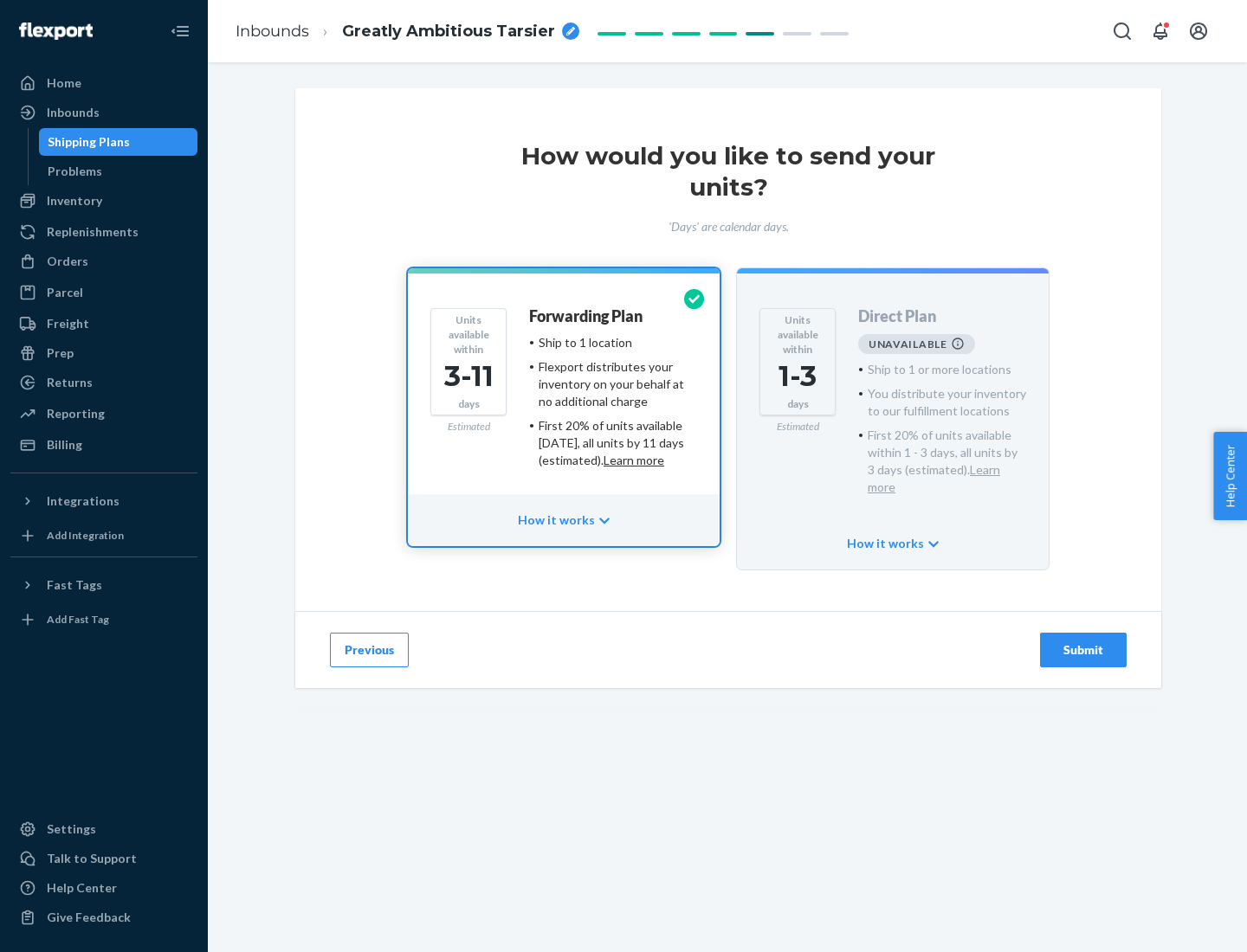
click at [587, 316] on h4 "Forwarding Plan" at bounding box center [585, 317] width 113 height 17
click at [1083, 641] on div "Submit" at bounding box center [1083, 650] width 57 height 17
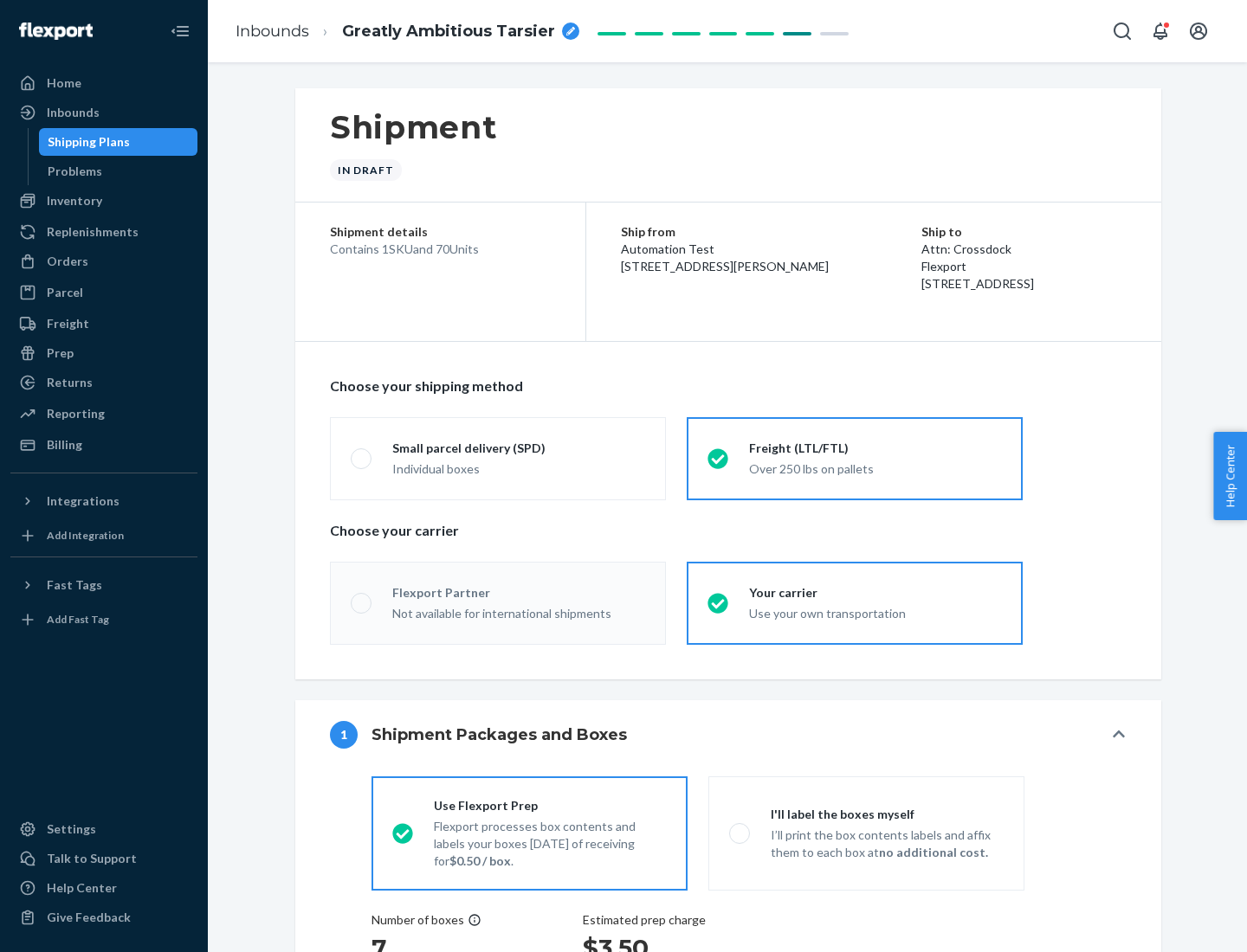
radio input "true"
radio input "false"
radio input "true"
radio input "false"
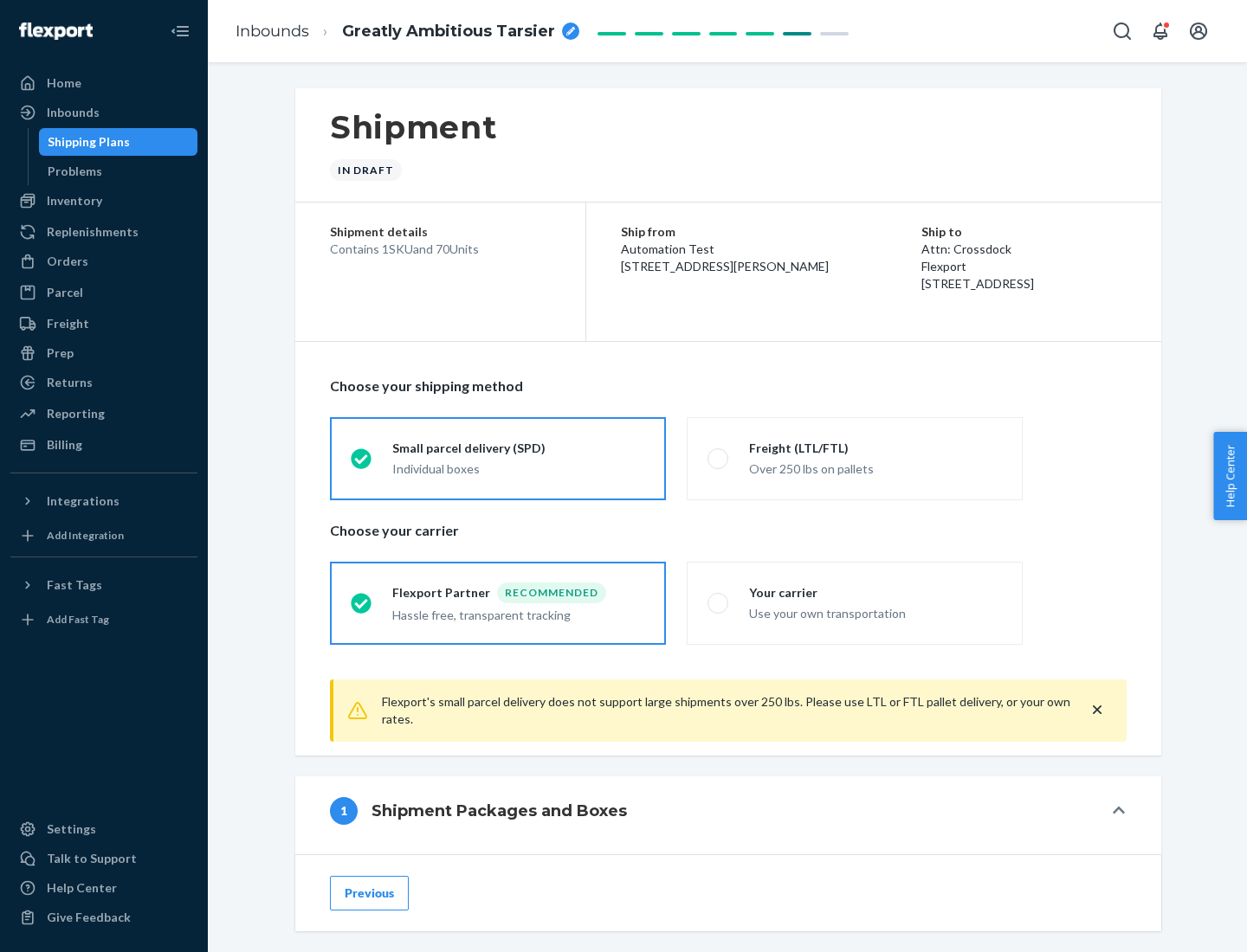
click at [855, 458] on div "Over 250 lbs on pallets" at bounding box center [875, 467] width 253 height 20
click at [719, 458] on input "Freight (LTL/FTL) Over 250 lbs on pallets" at bounding box center [713, 459] width 12 height 12
radio input "true"
radio input "false"
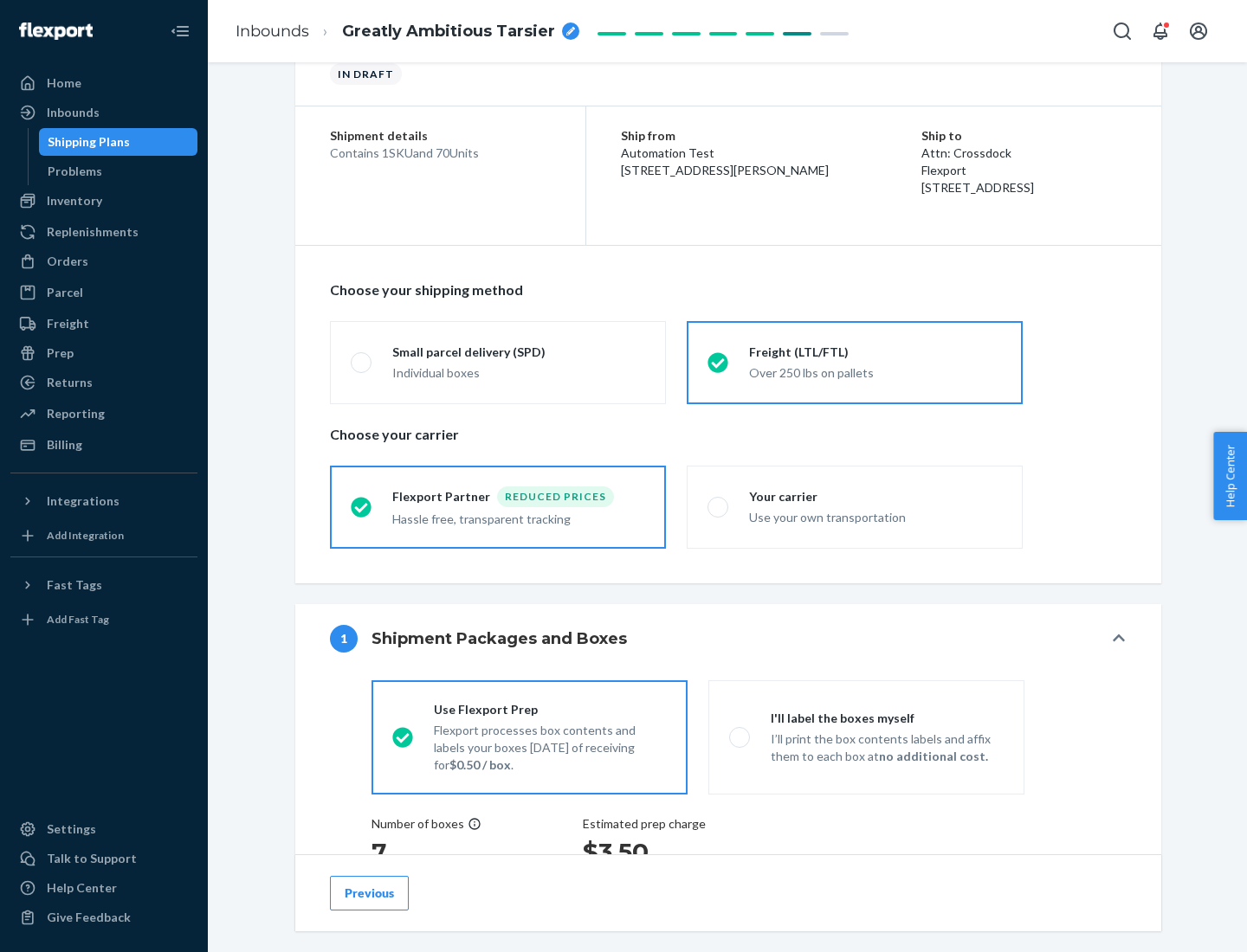
click at [855, 507] on div "Use your own transportation" at bounding box center [875, 515] width 253 height 20
click at [719, 507] on input "Your carrier Use your own transportation" at bounding box center [713, 507] width 12 height 12
radio input "true"
radio input "false"
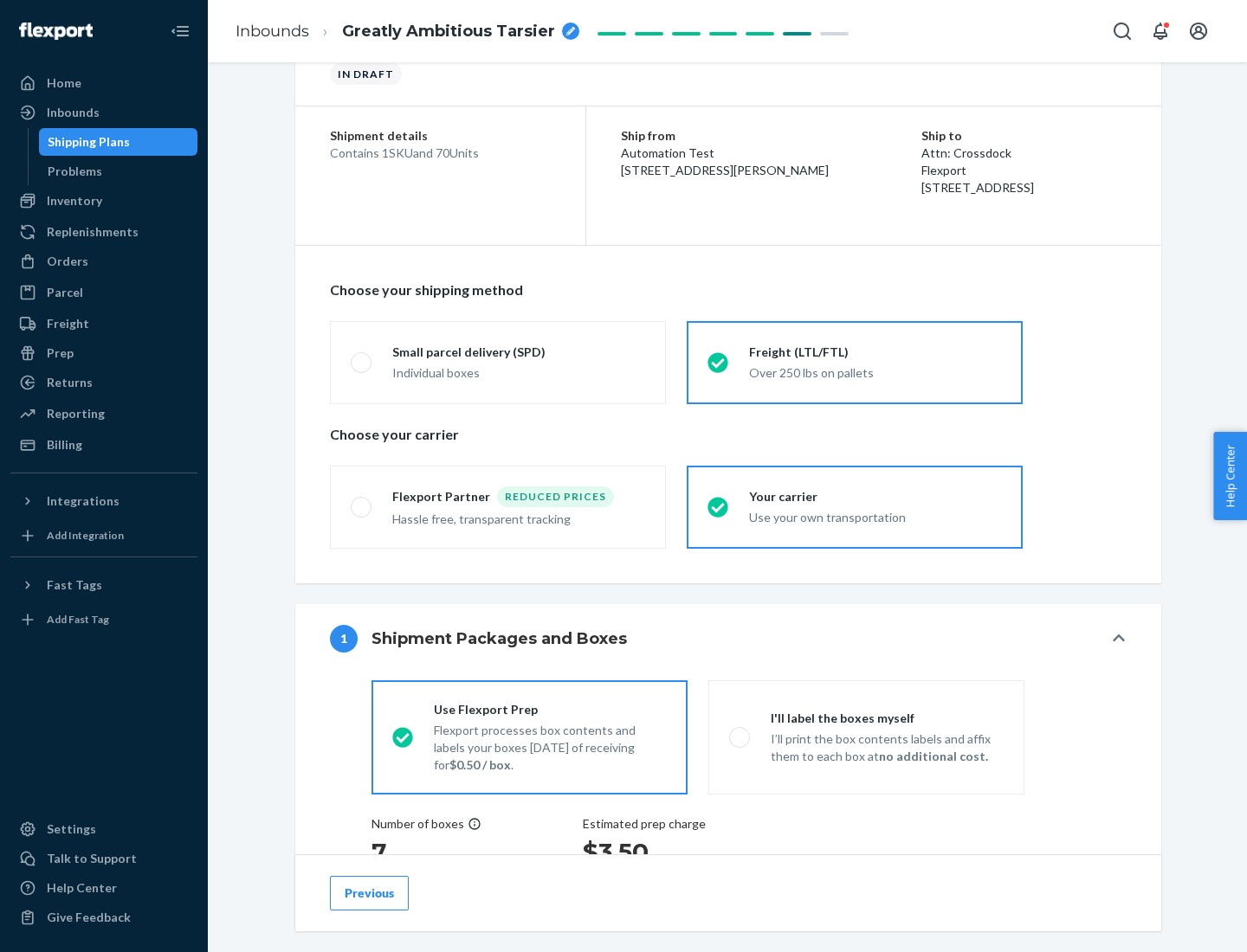
scroll to position [326, 0]
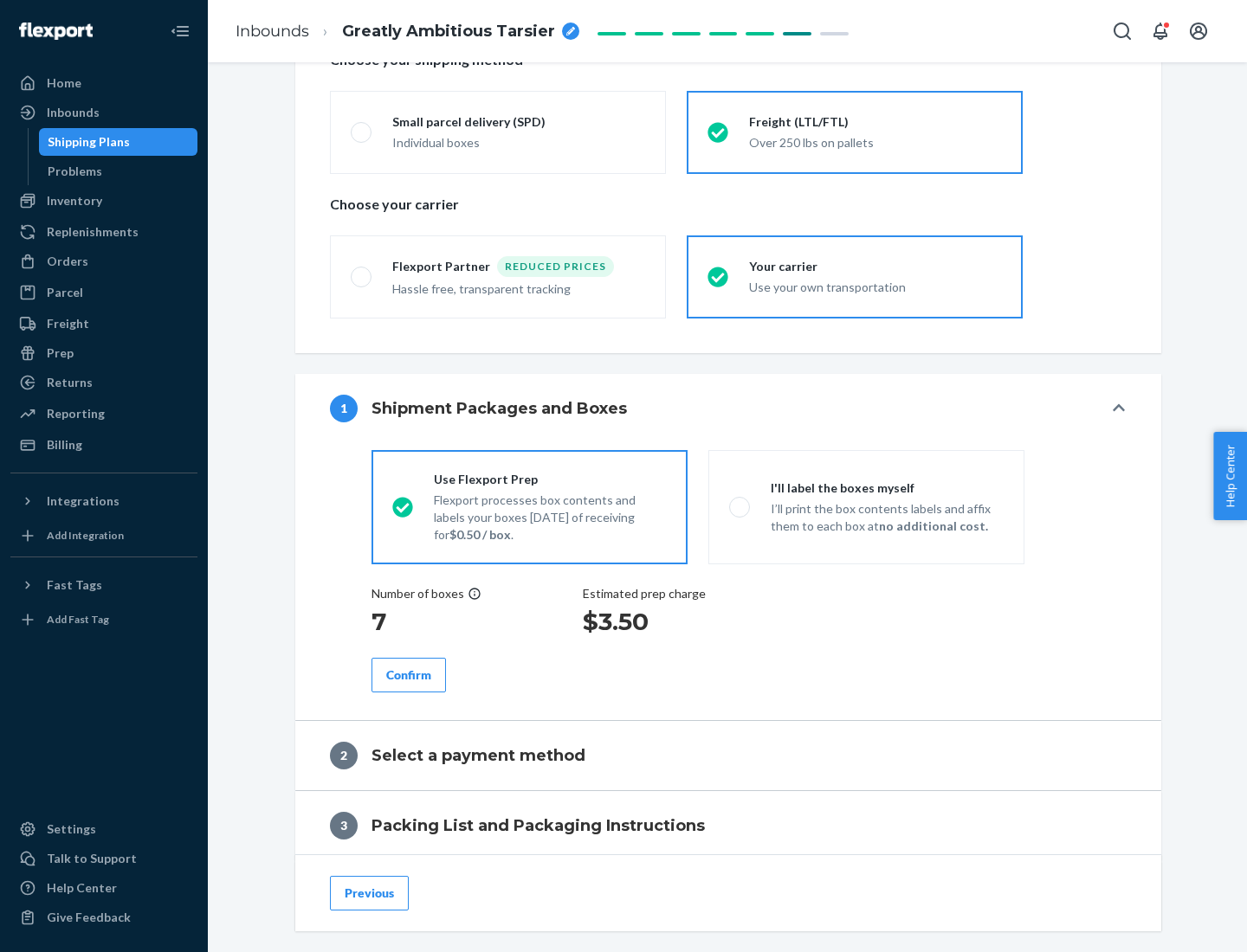
click at [866, 507] on p "I’ll print the box contents labels and affix them to each box at no additional …" at bounding box center [888, 518] width 233 height 35
click at [740, 507] on input "I'll label the boxes myself I’ll print the box contents labels and affix them t…" at bounding box center [735, 507] width 12 height 12
radio input "true"
radio input "false"
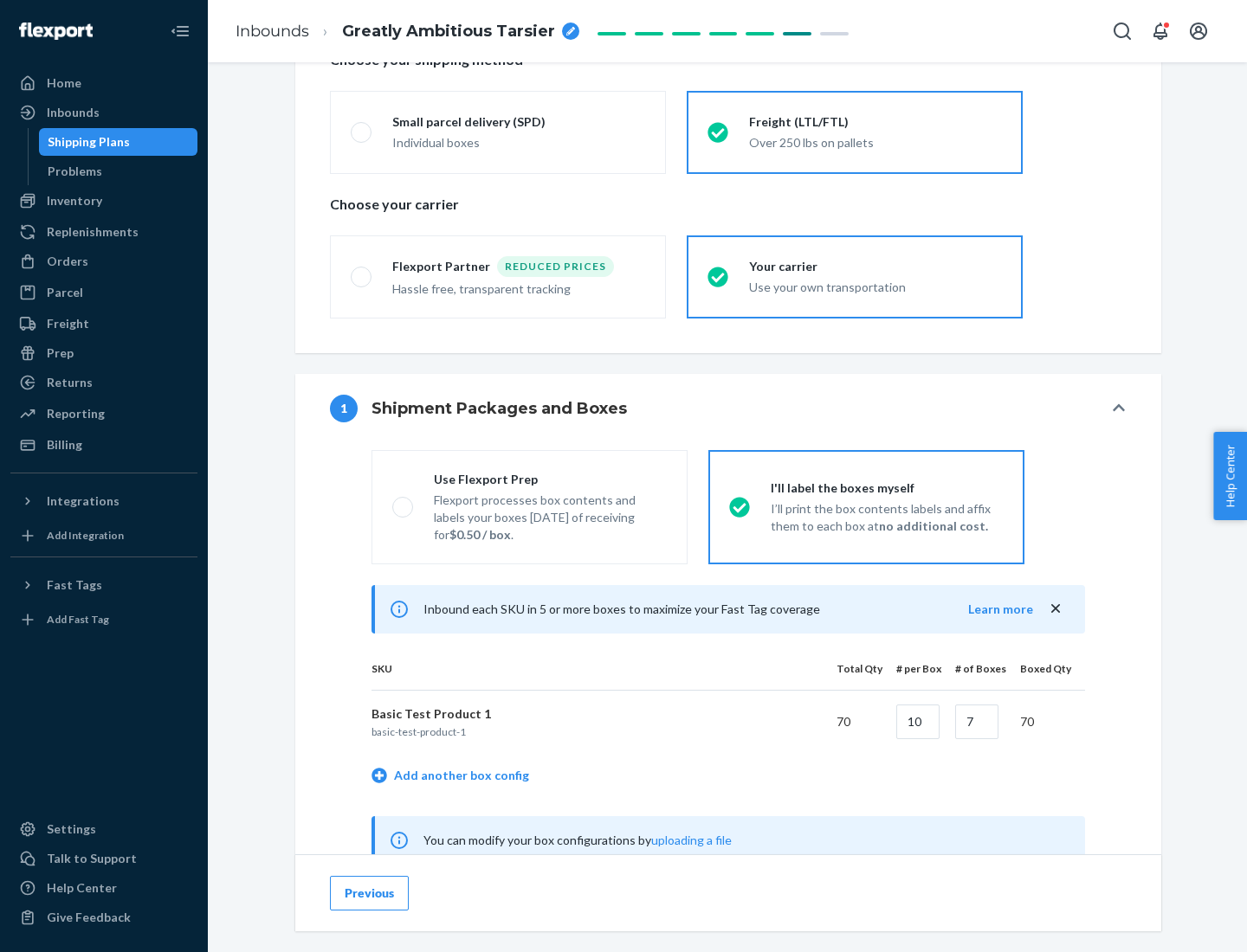
scroll to position [541, 0]
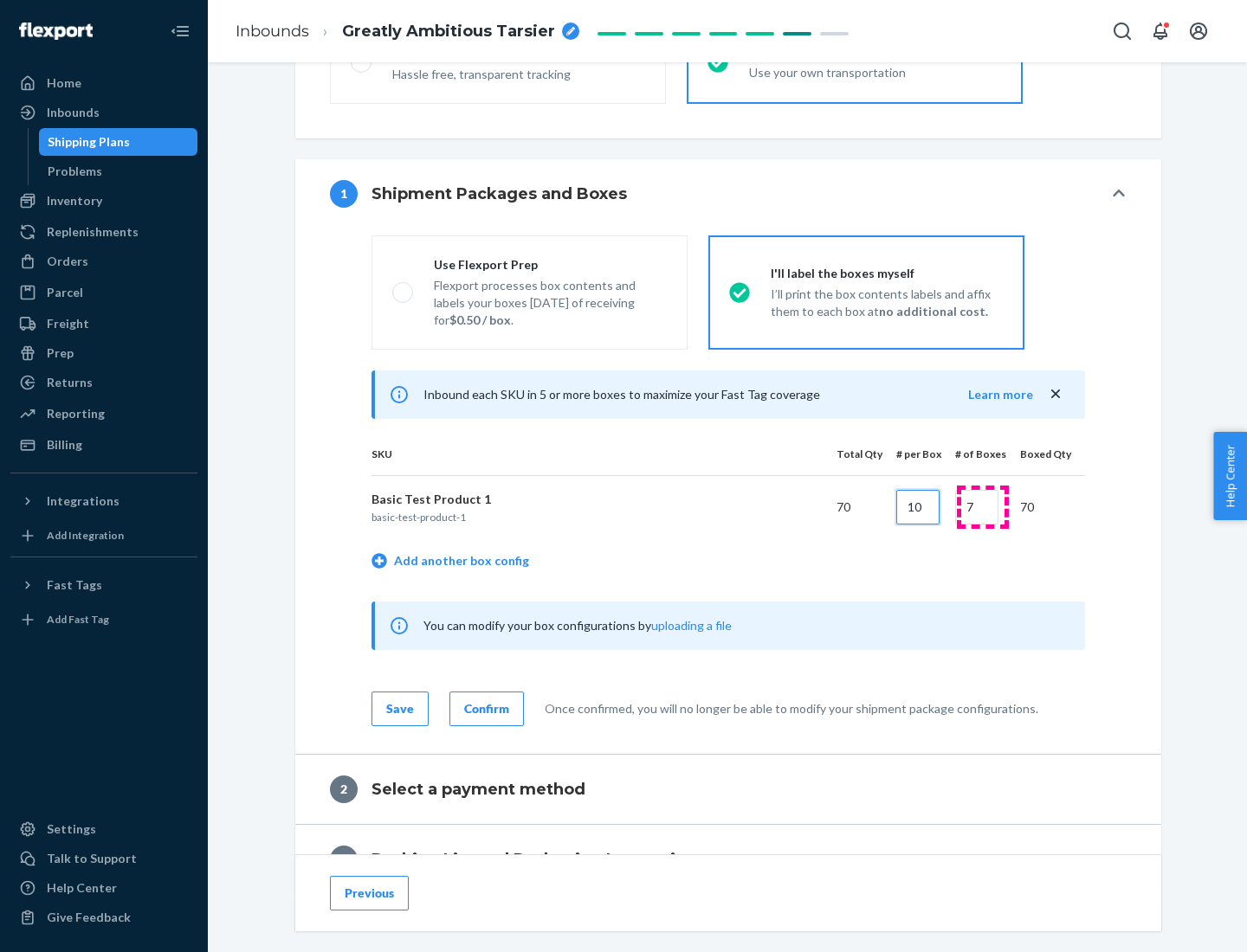
type input "10"
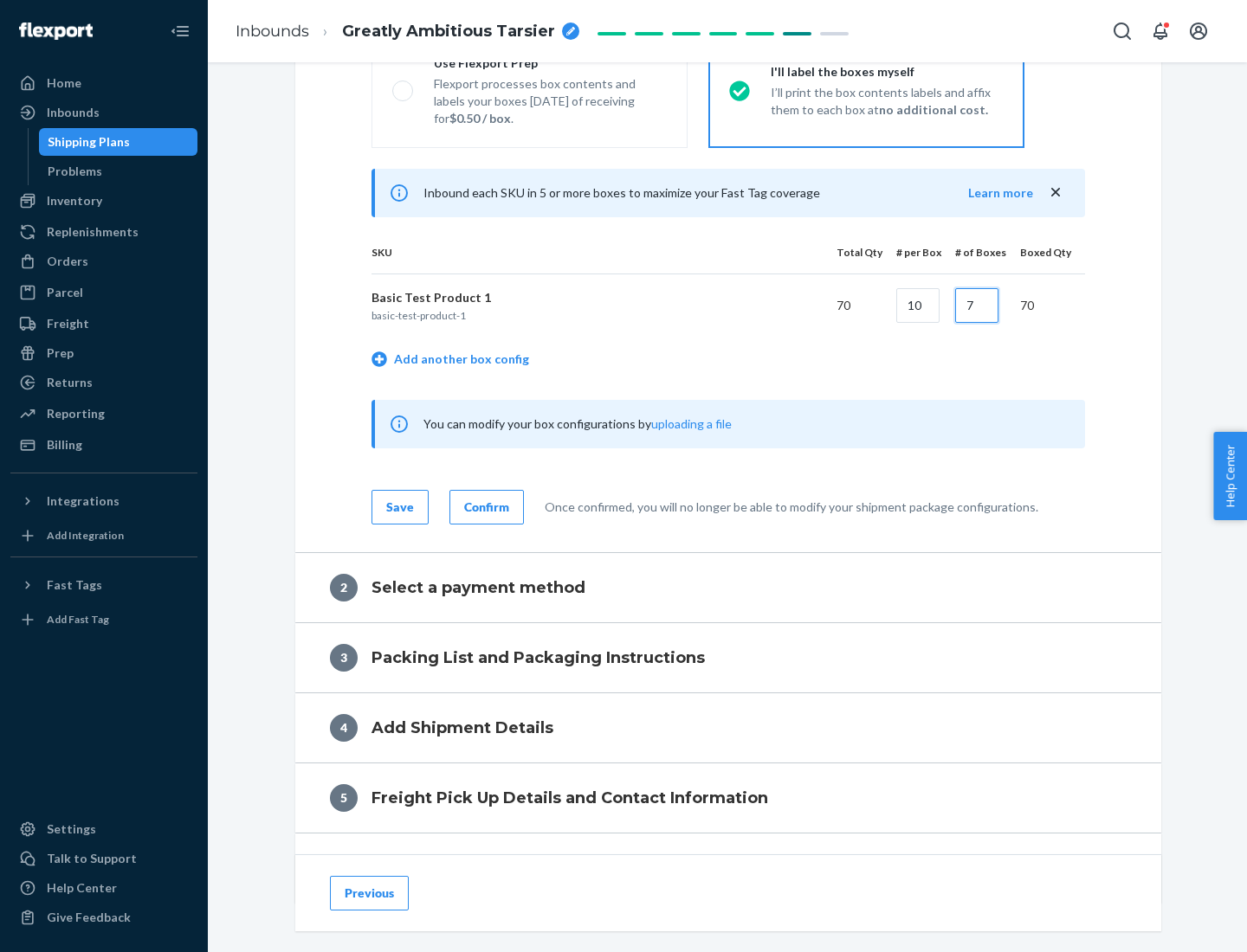
type input "7"
click at [484, 507] on div "Confirm" at bounding box center [486, 507] width 45 height 17
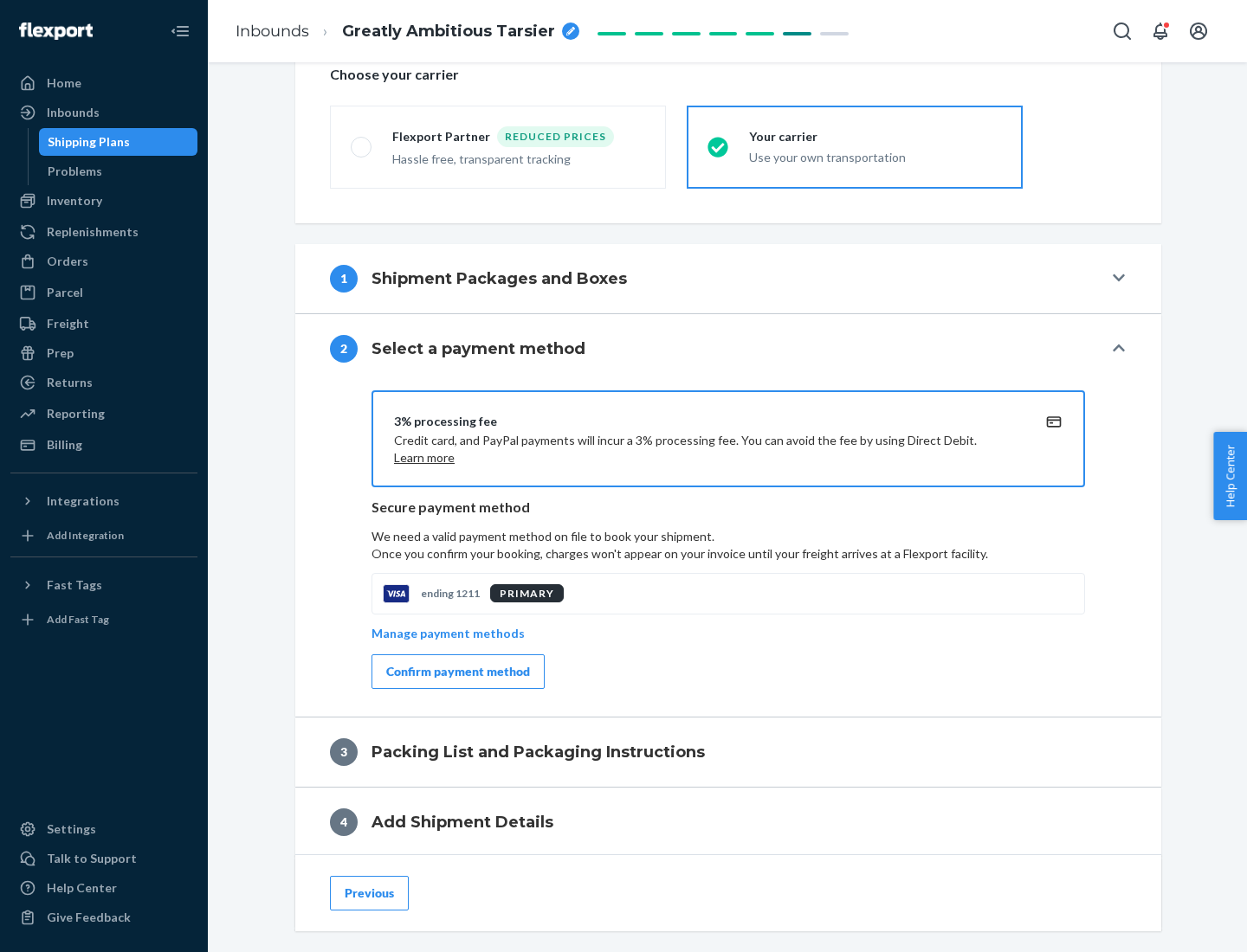
scroll to position [621, 0]
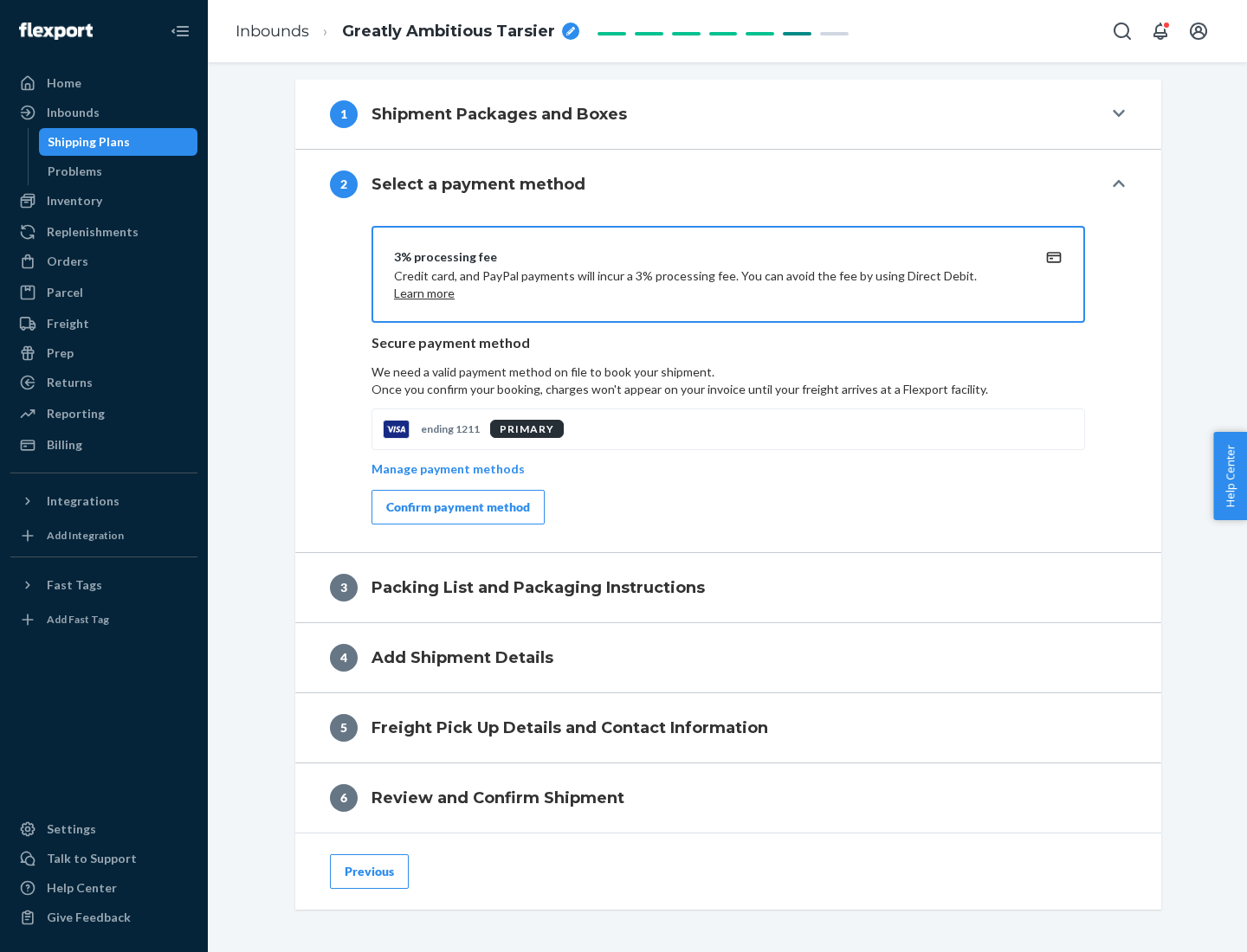
click at [456, 507] on div "Confirm payment method" at bounding box center [458, 507] width 143 height 17
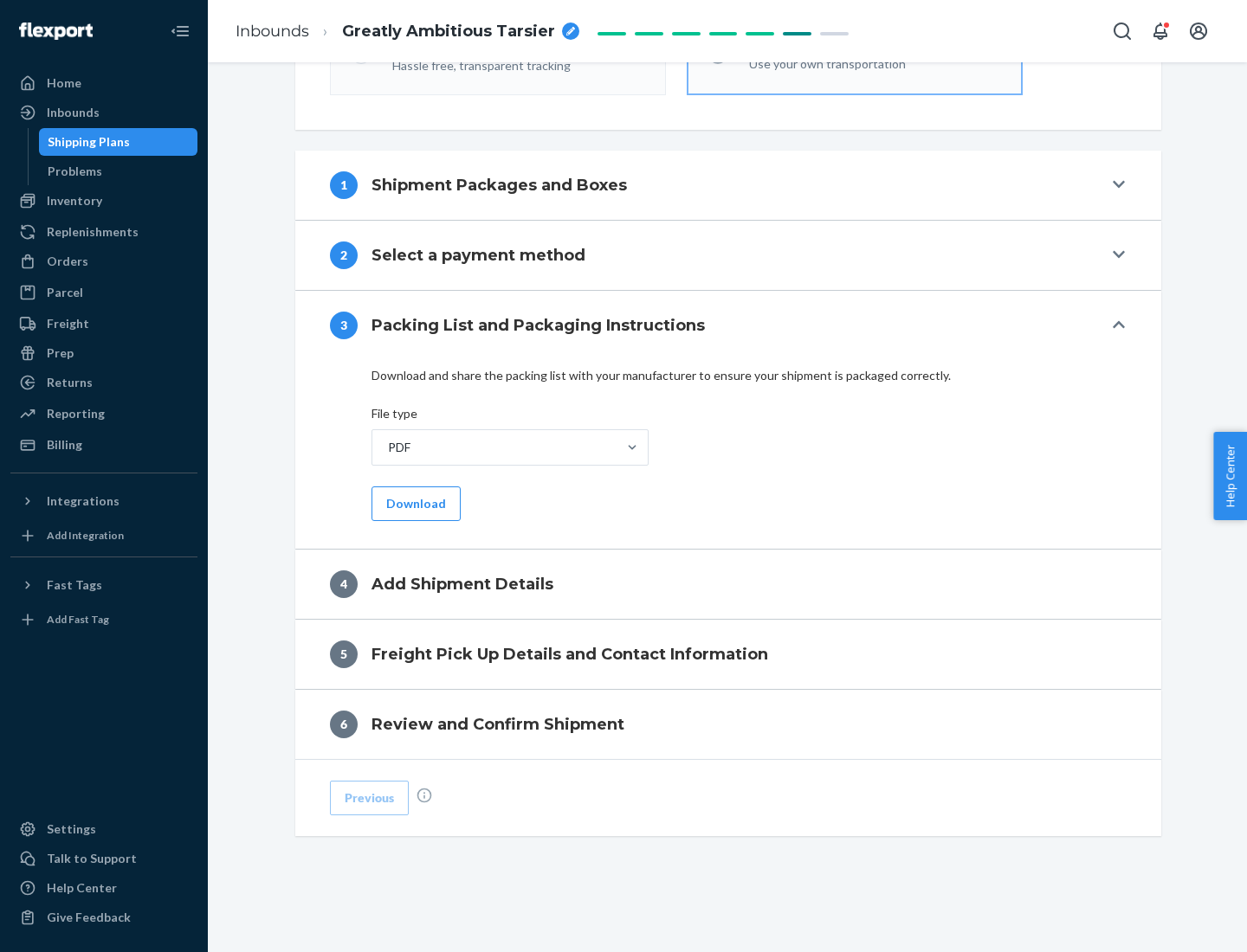
scroll to position [546, 0]
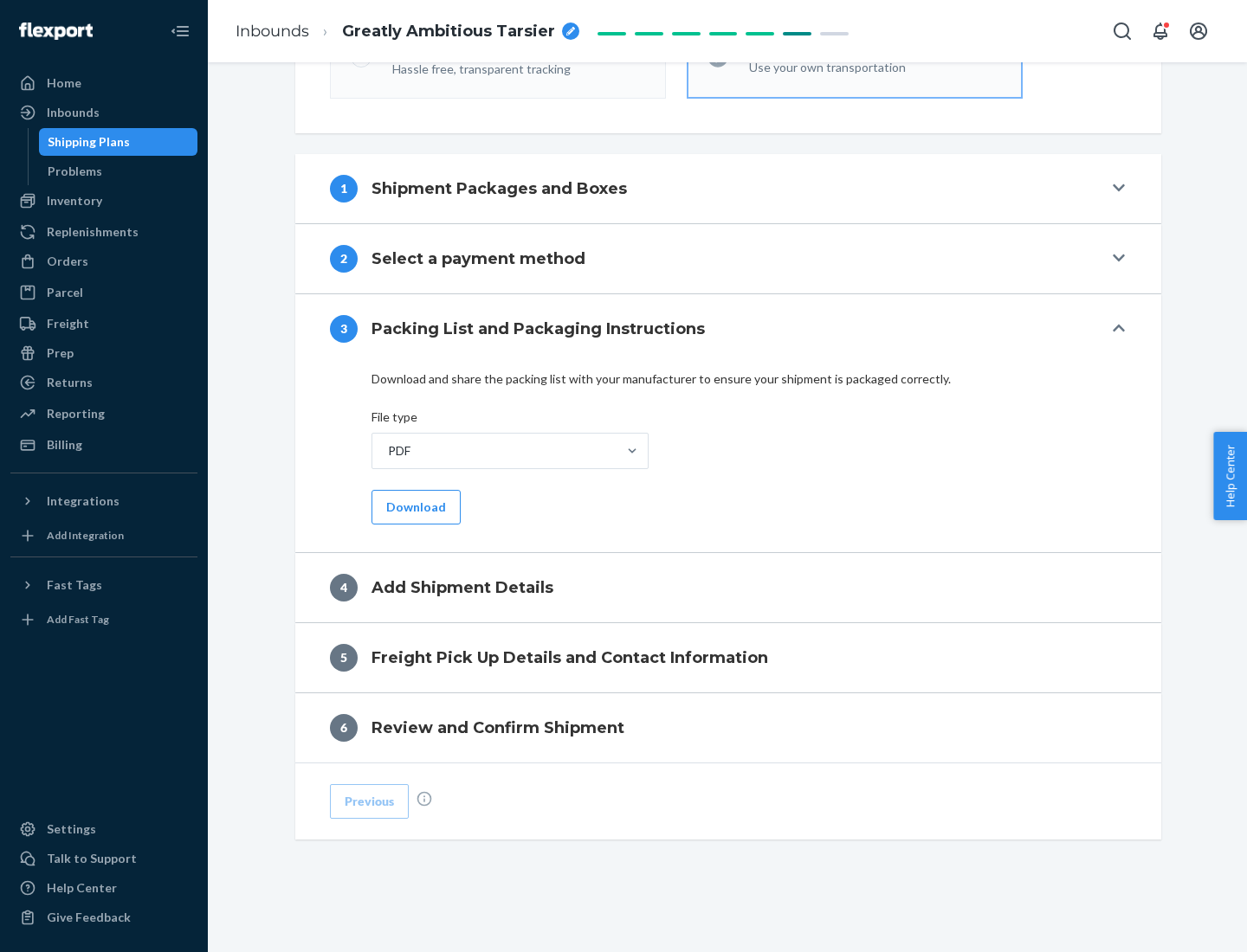
click at [414, 507] on button "Download" at bounding box center [416, 507] width 89 height 35
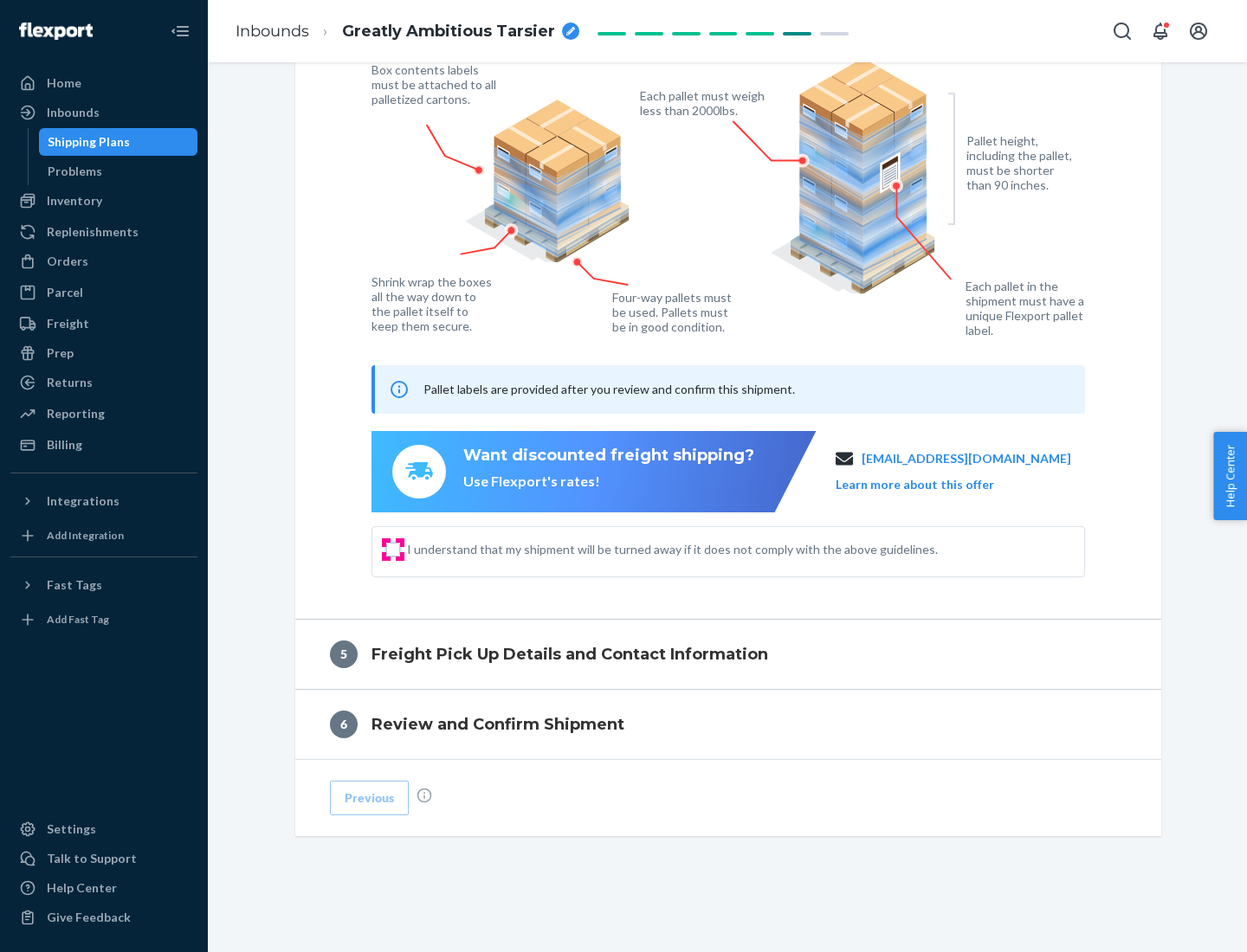
click at [393, 549] on input "I understand that my shipment will be turned away if it does not comply with th…" at bounding box center [393, 549] width 14 height 14
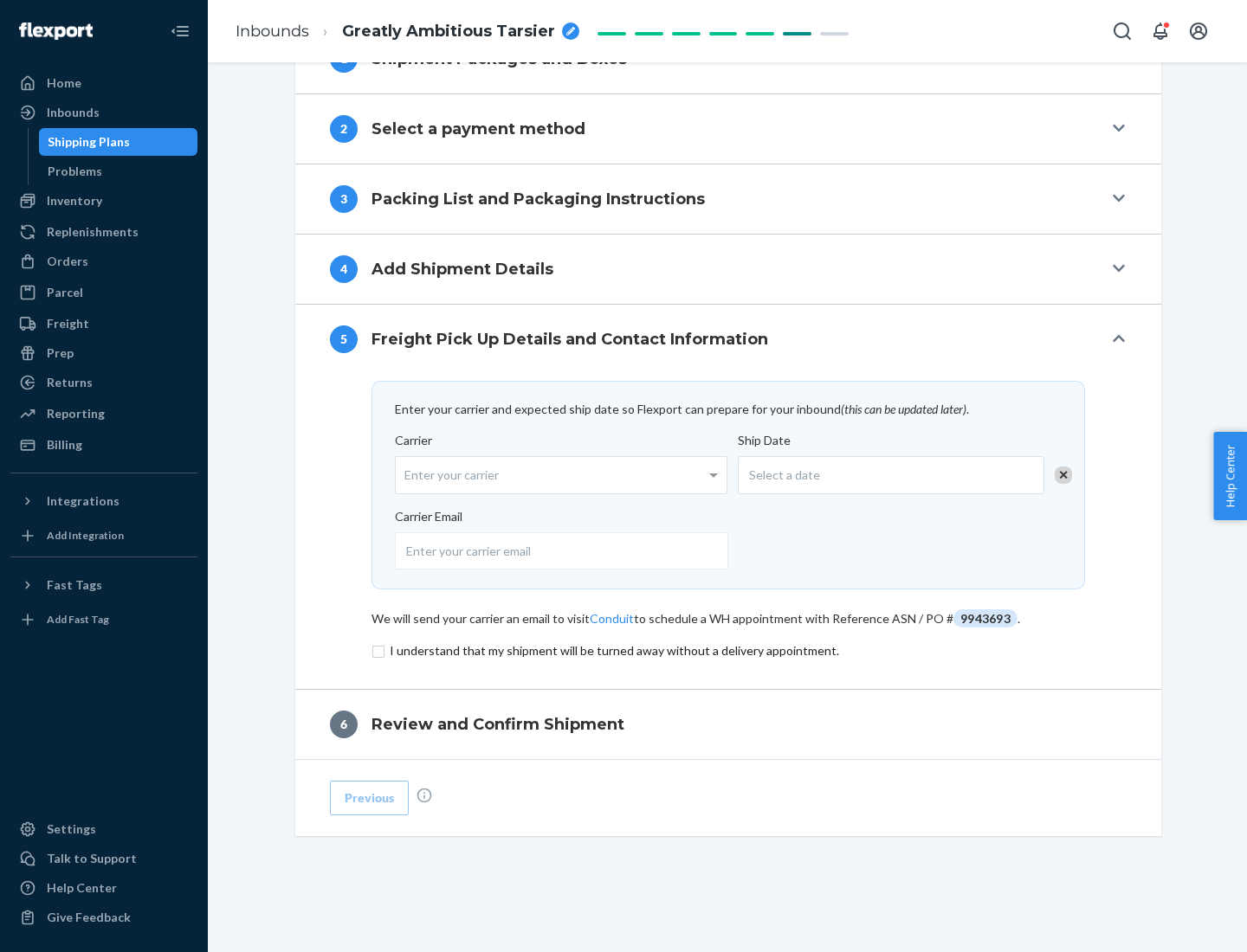
scroll to position [676, 0]
click at [729, 650] on input "checkbox" at bounding box center [728, 651] width 714 height 20
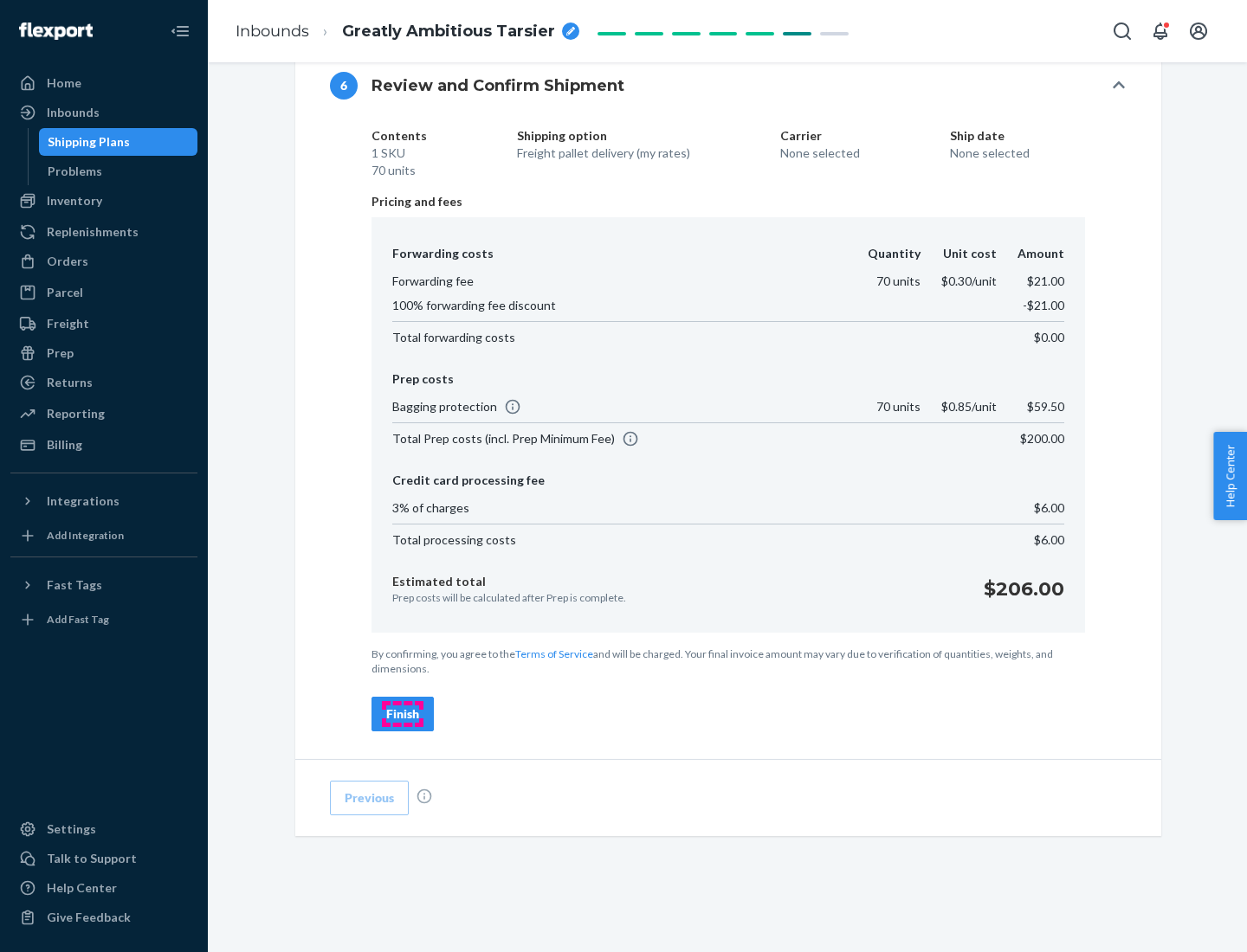
click at [403, 714] on div "Finish" at bounding box center [403, 715] width 33 height 17
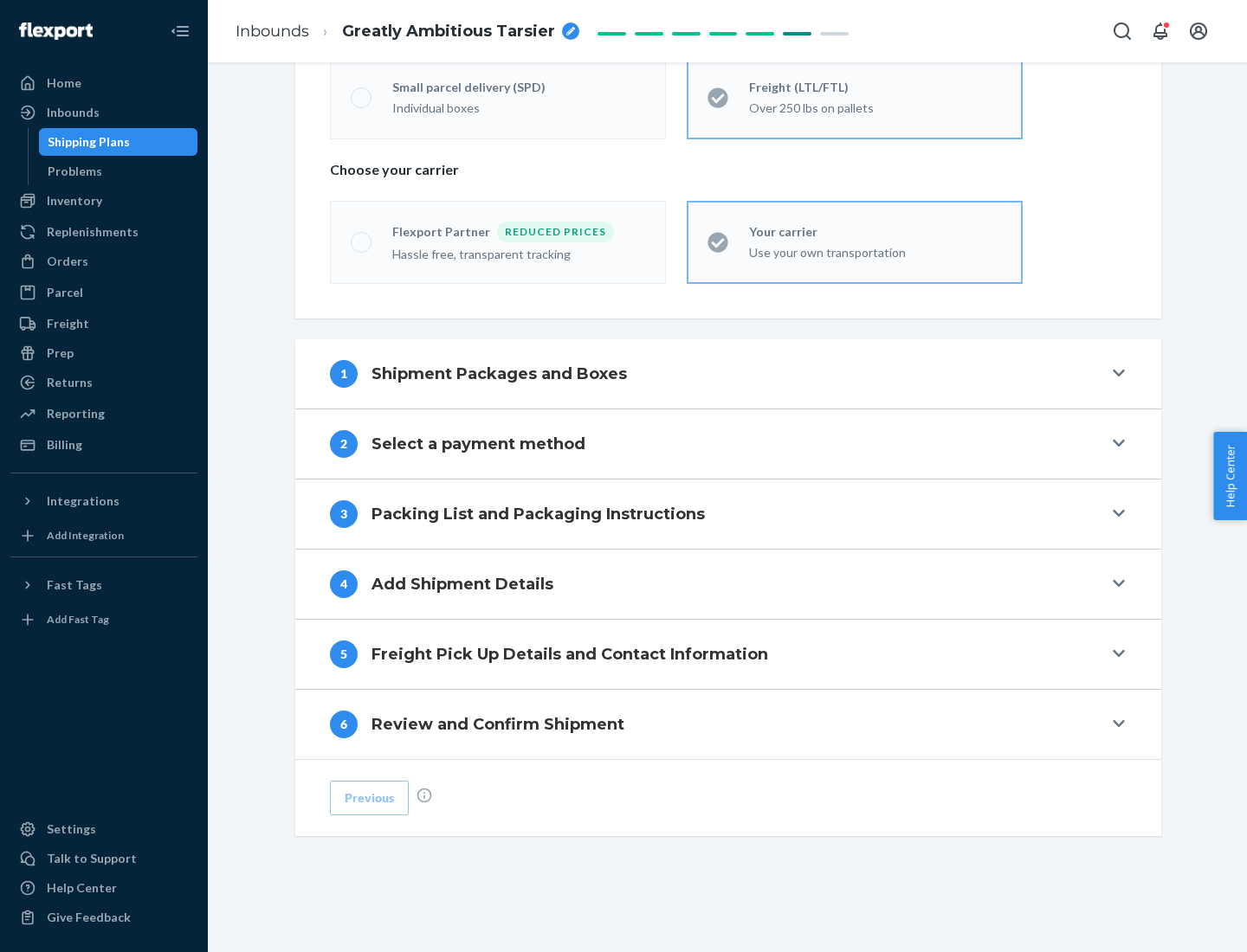
scroll to position [361, 0]
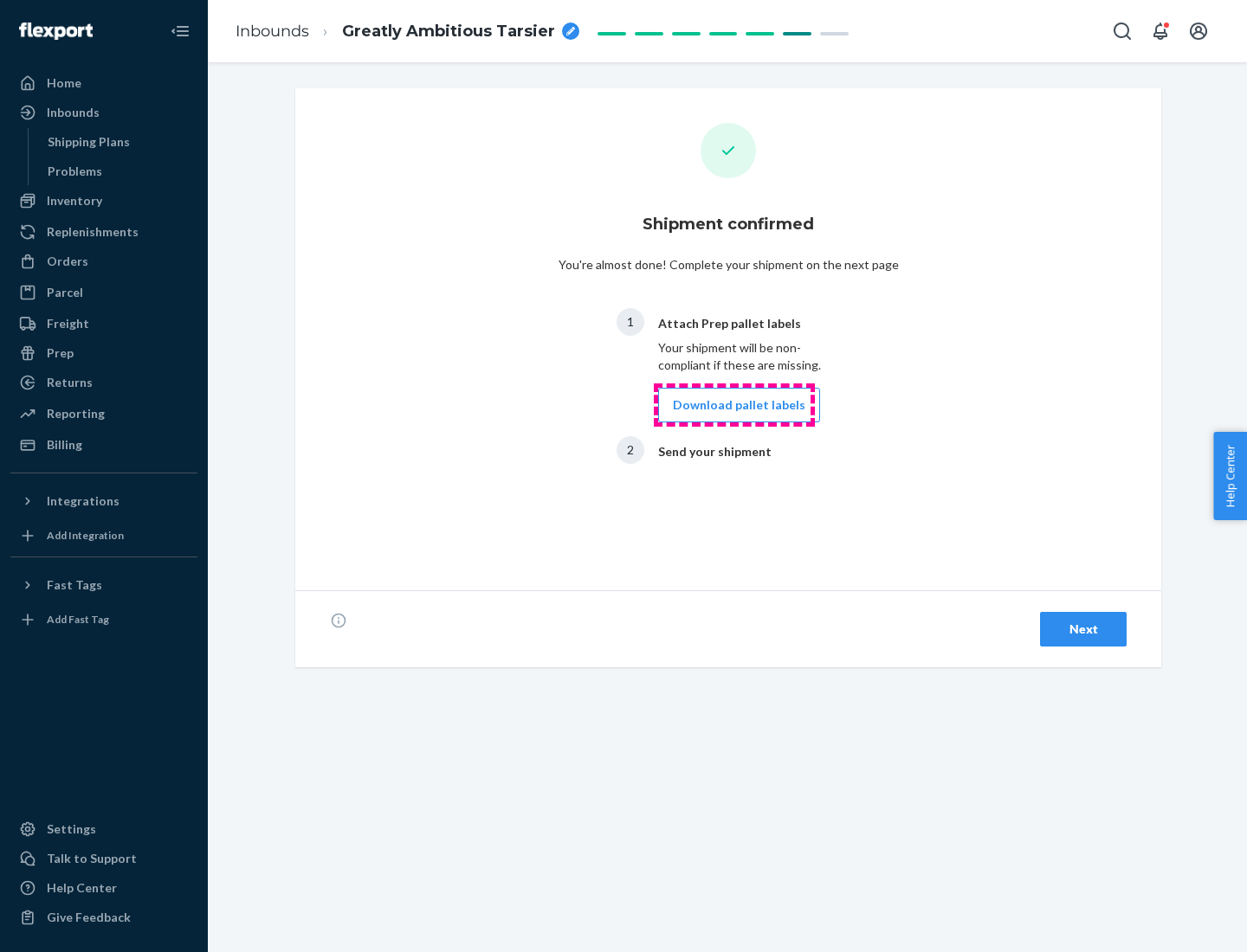
click at [734, 405] on button "Download pallet labels" at bounding box center [738, 405] width 162 height 35
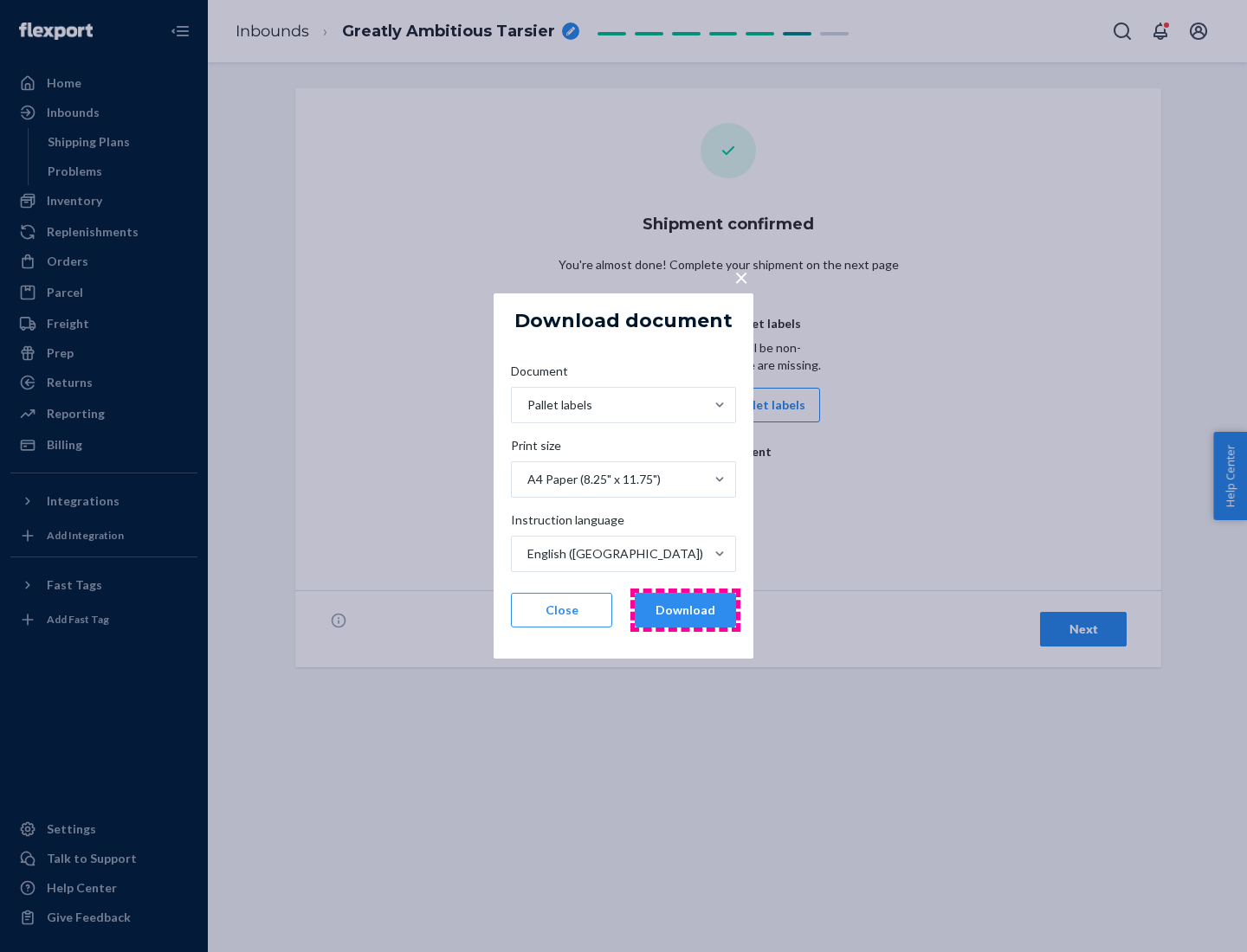
click at [685, 610] on button "Download" at bounding box center [685, 610] width 102 height 35
